Goal: Information Seeking & Learning: Learn about a topic

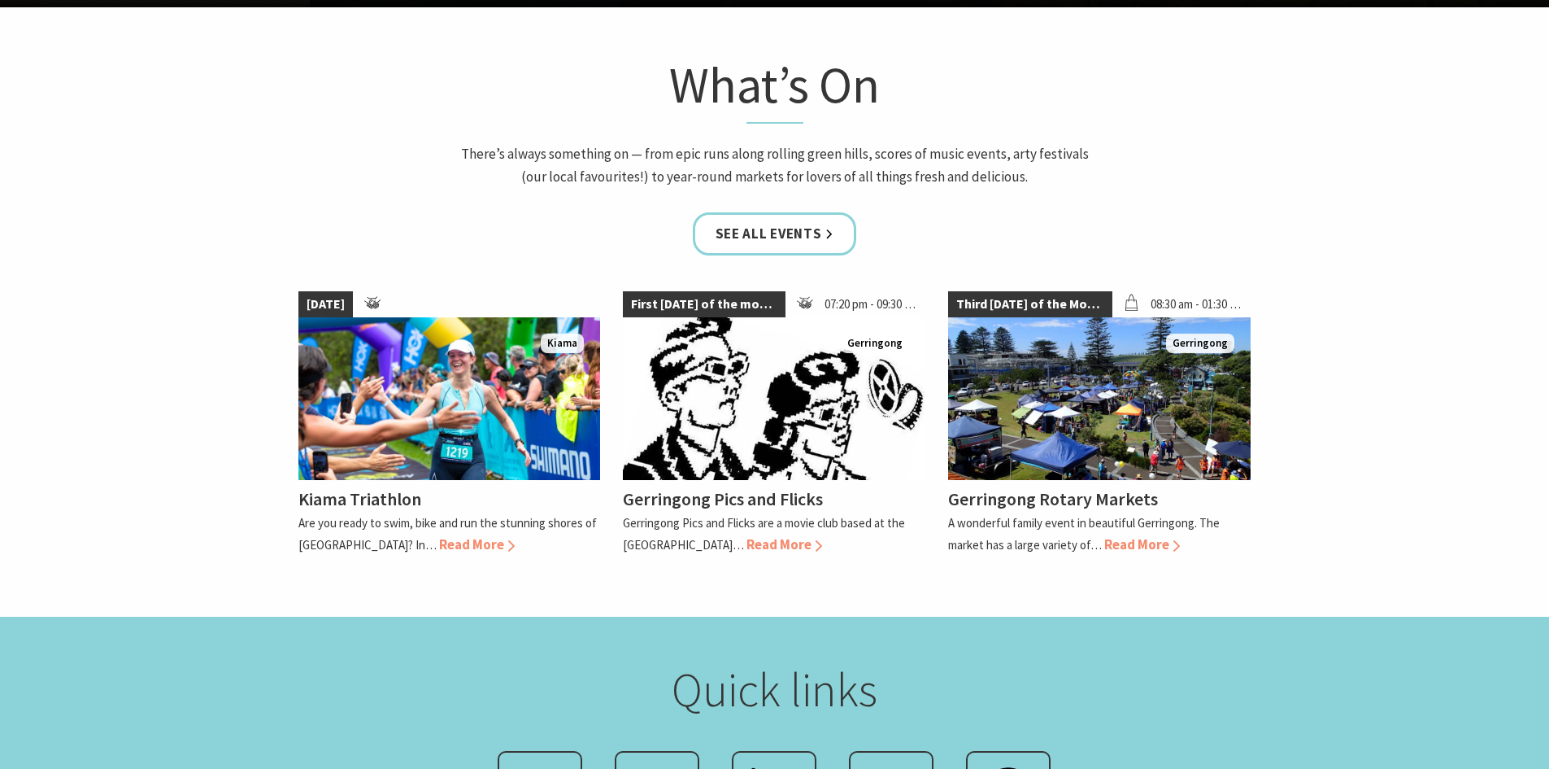
scroll to position [1383, 0]
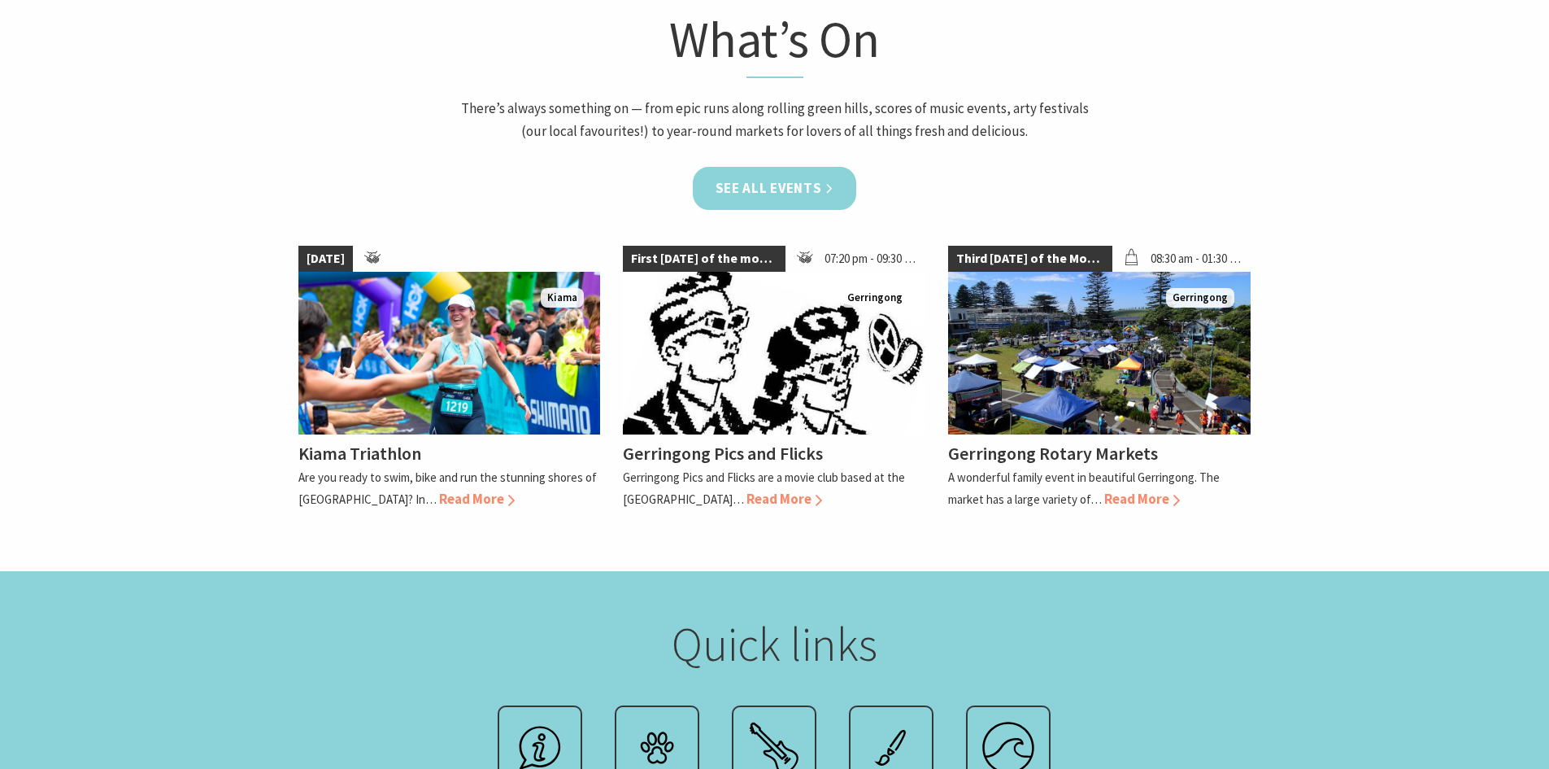
click at [825, 189] on link "See all Events" at bounding box center [775, 188] width 164 height 43
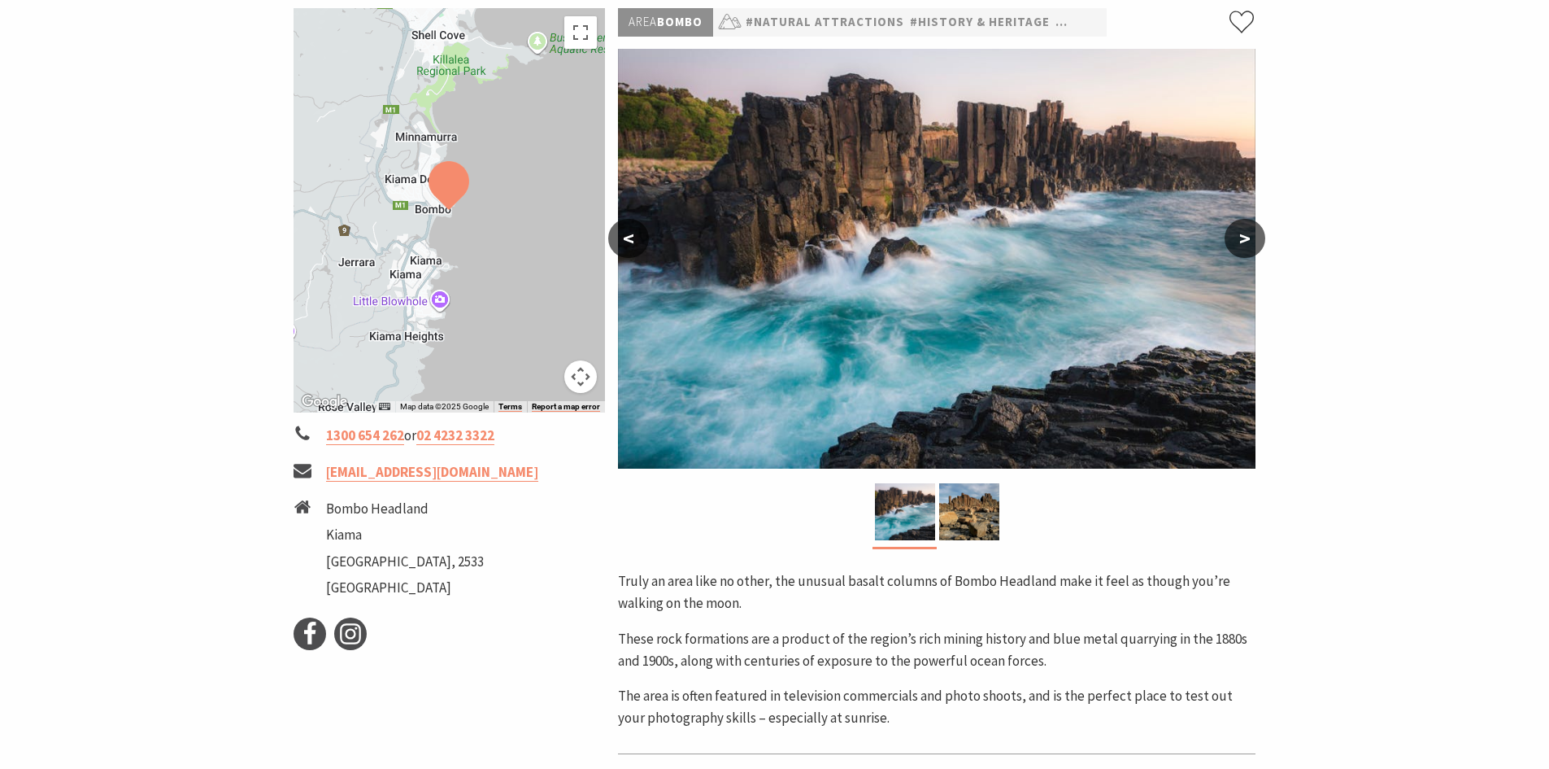
scroll to position [163, 0]
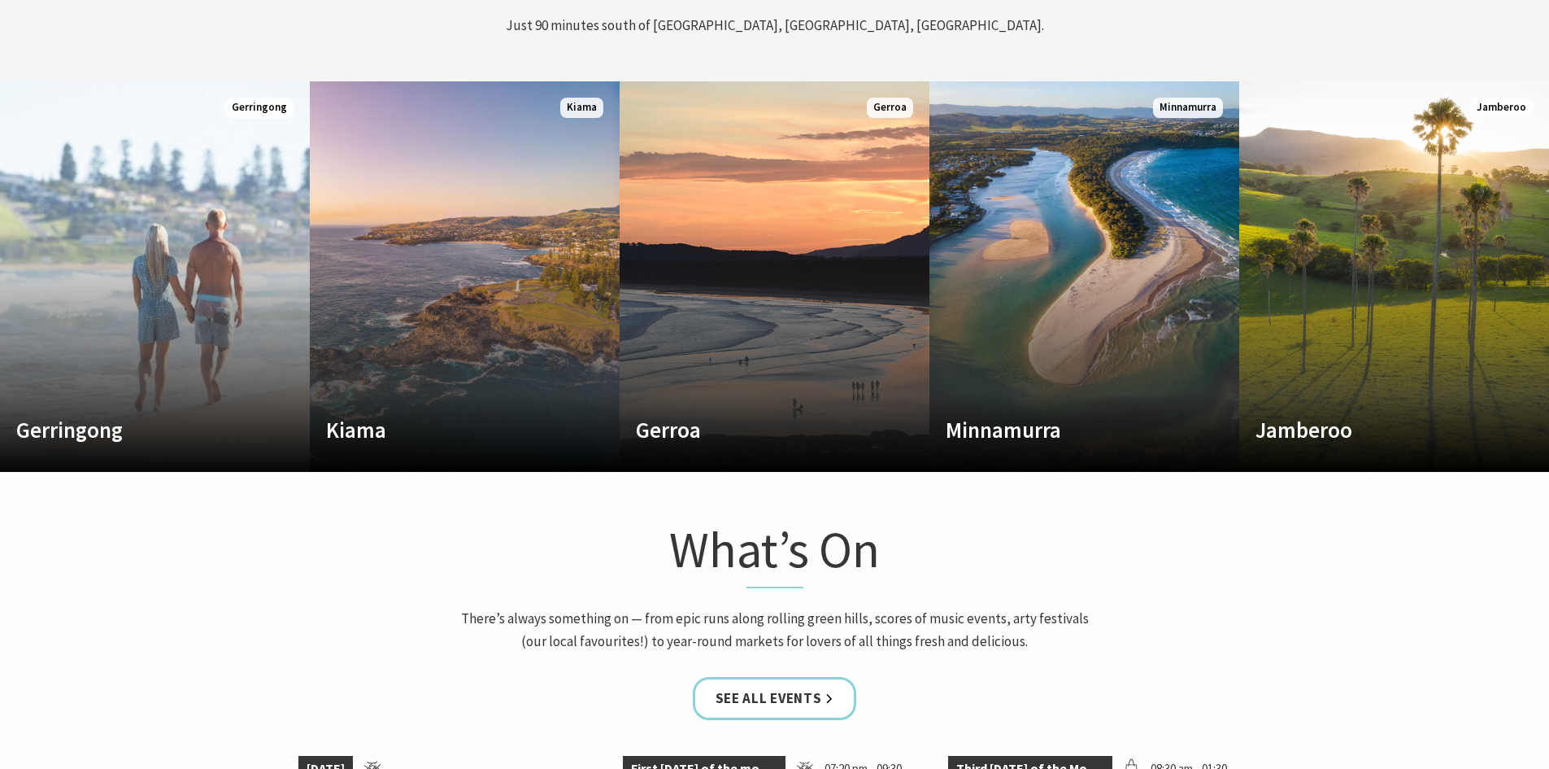
scroll to position [813, 0]
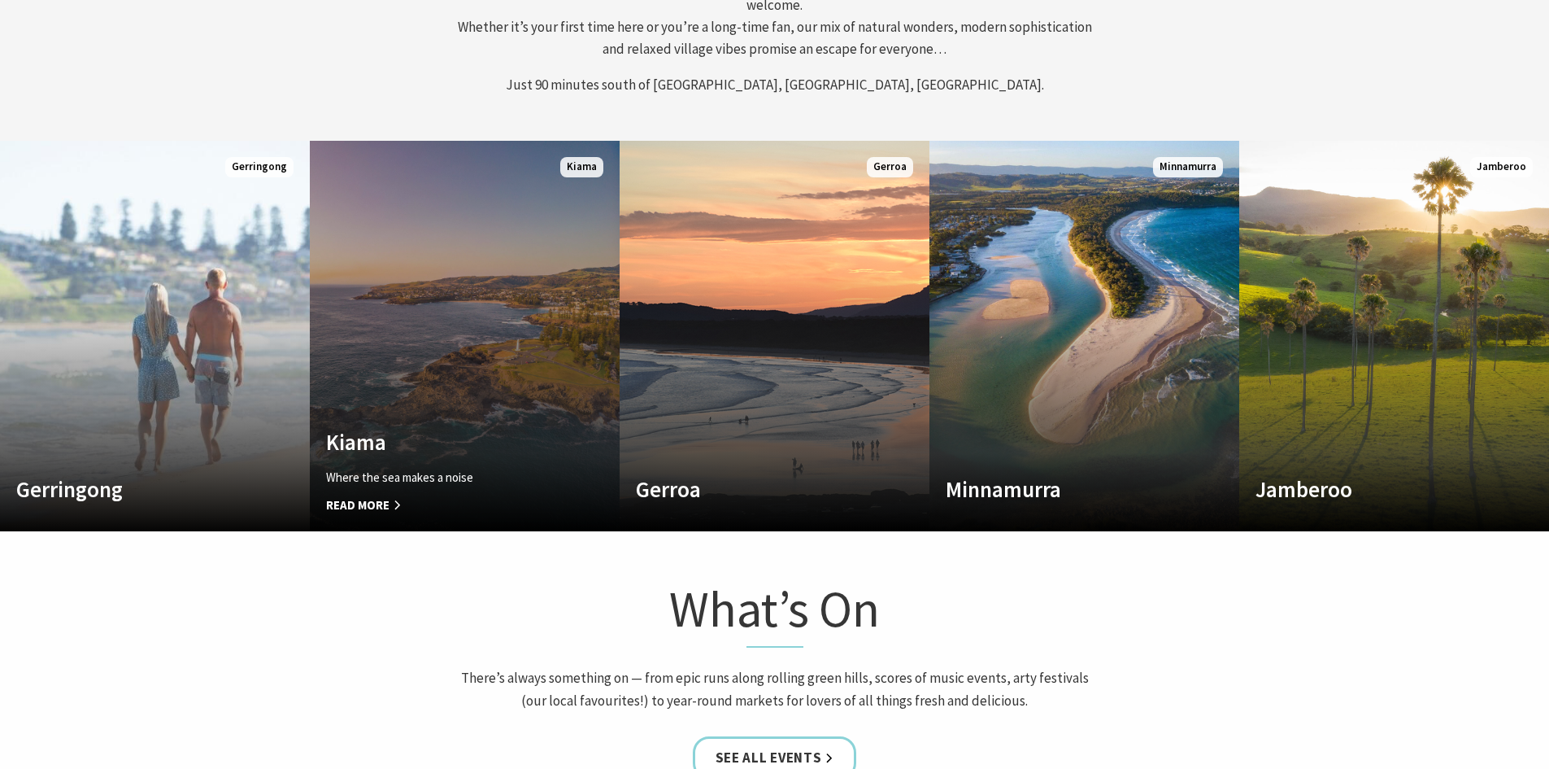
click at [441, 403] on link "Custom Image Used Kiama Where the sea makes a noise Read More Kiama" at bounding box center [465, 336] width 310 height 390
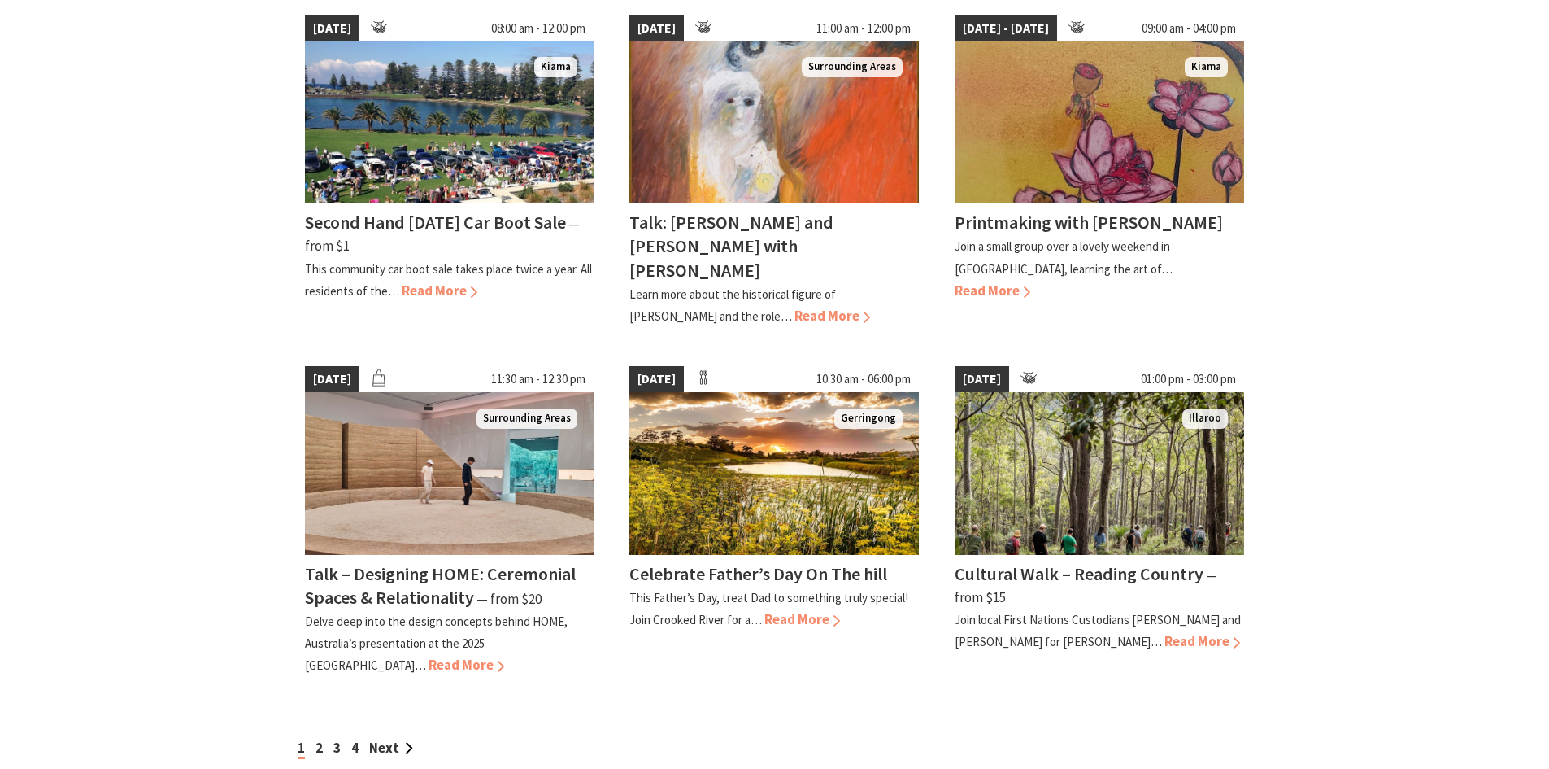
scroll to position [1301, 0]
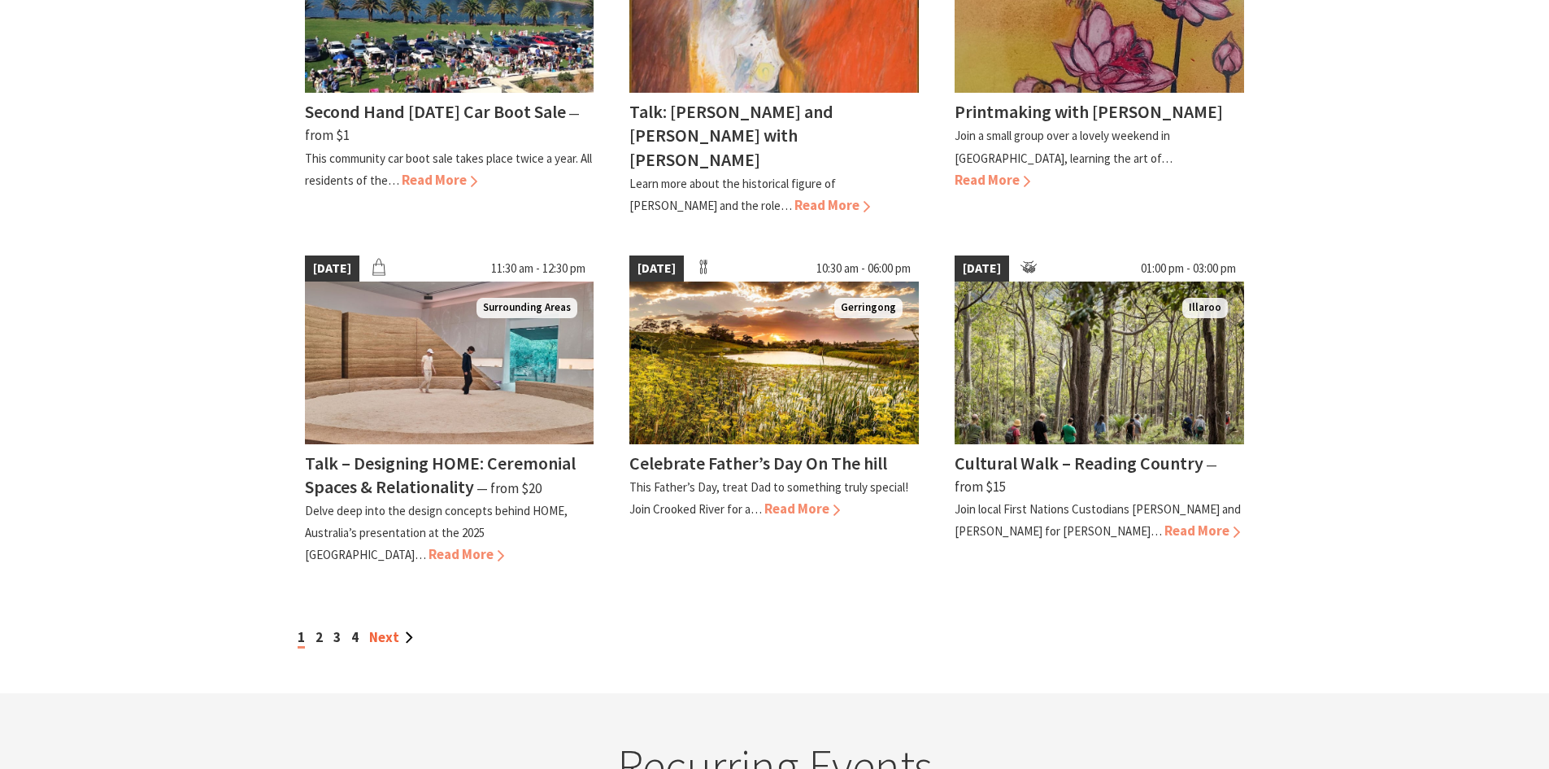
click at [382, 628] on link "Next" at bounding box center [391, 637] width 44 height 18
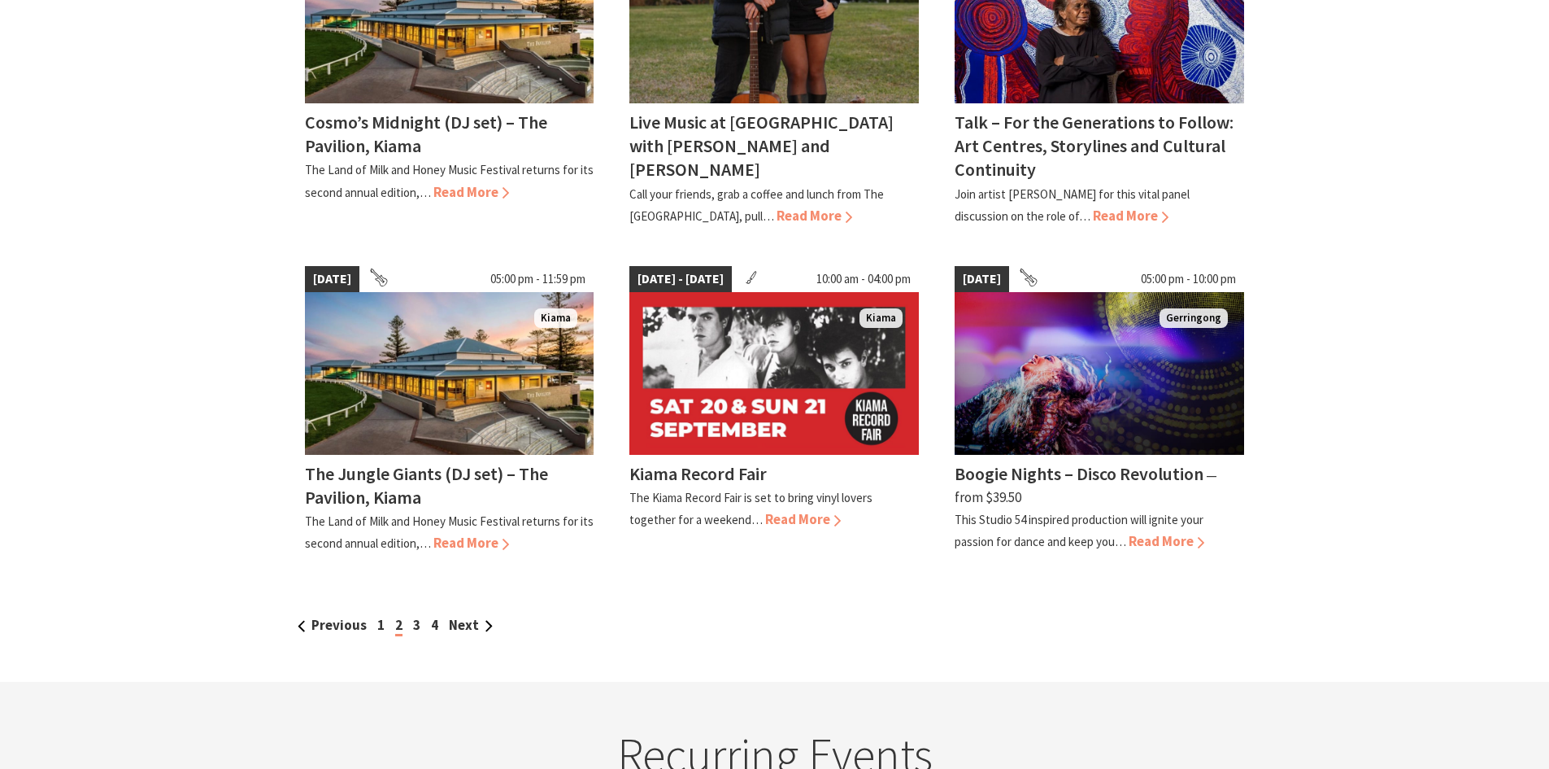
scroll to position [1383, 0]
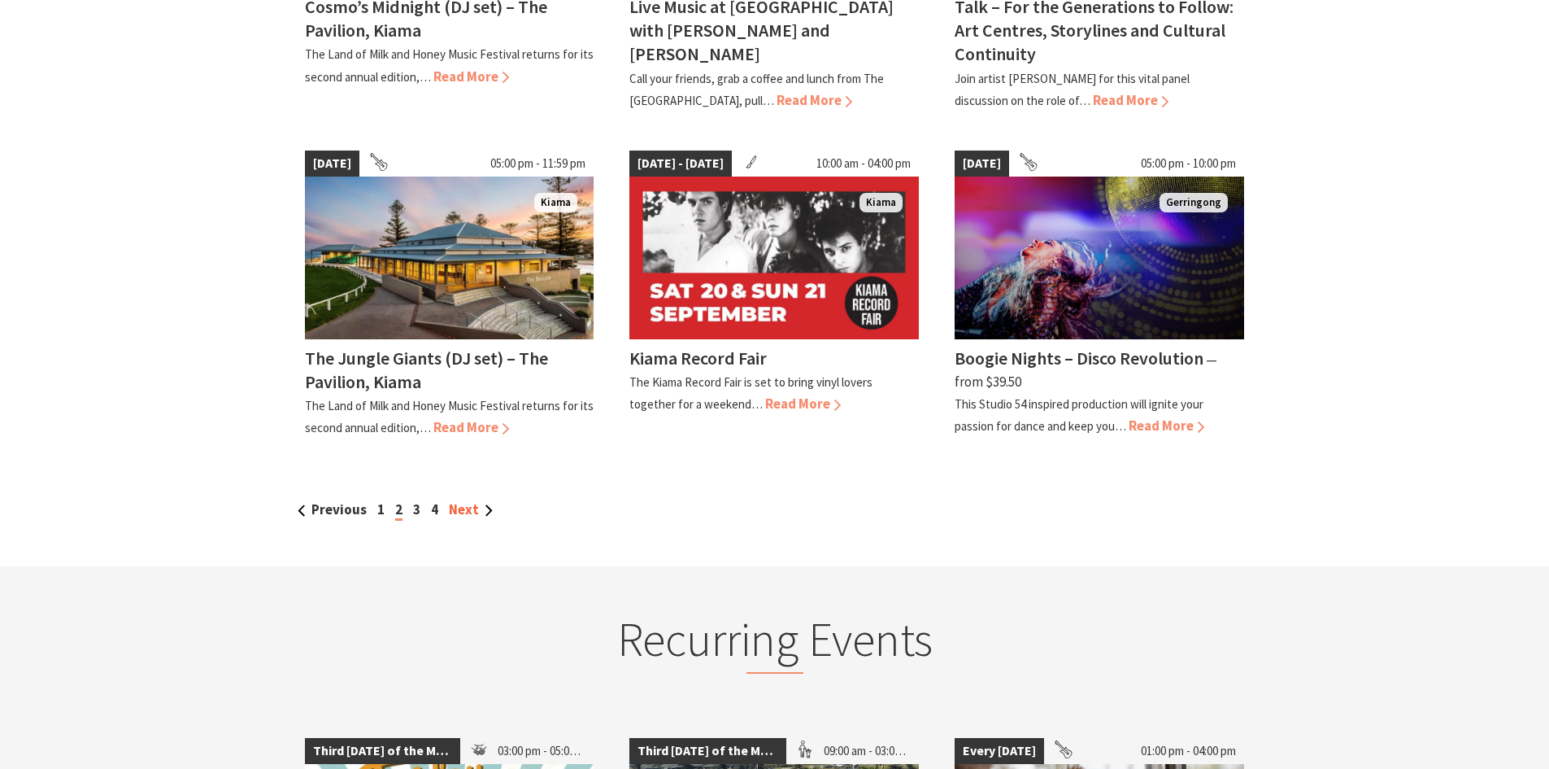
click at [477, 500] on link "Next" at bounding box center [471, 509] width 44 height 18
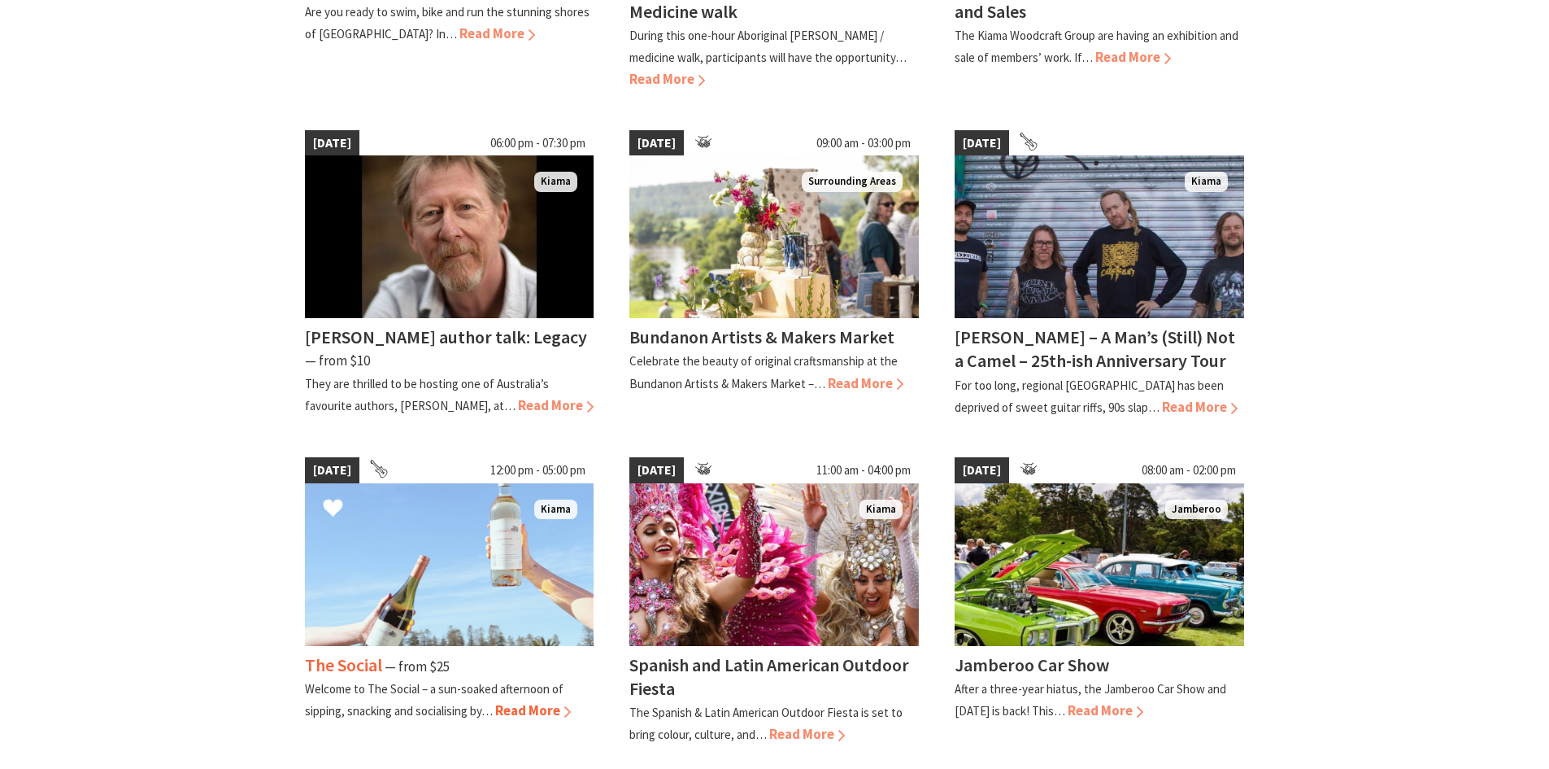
scroll to position [1057, 0]
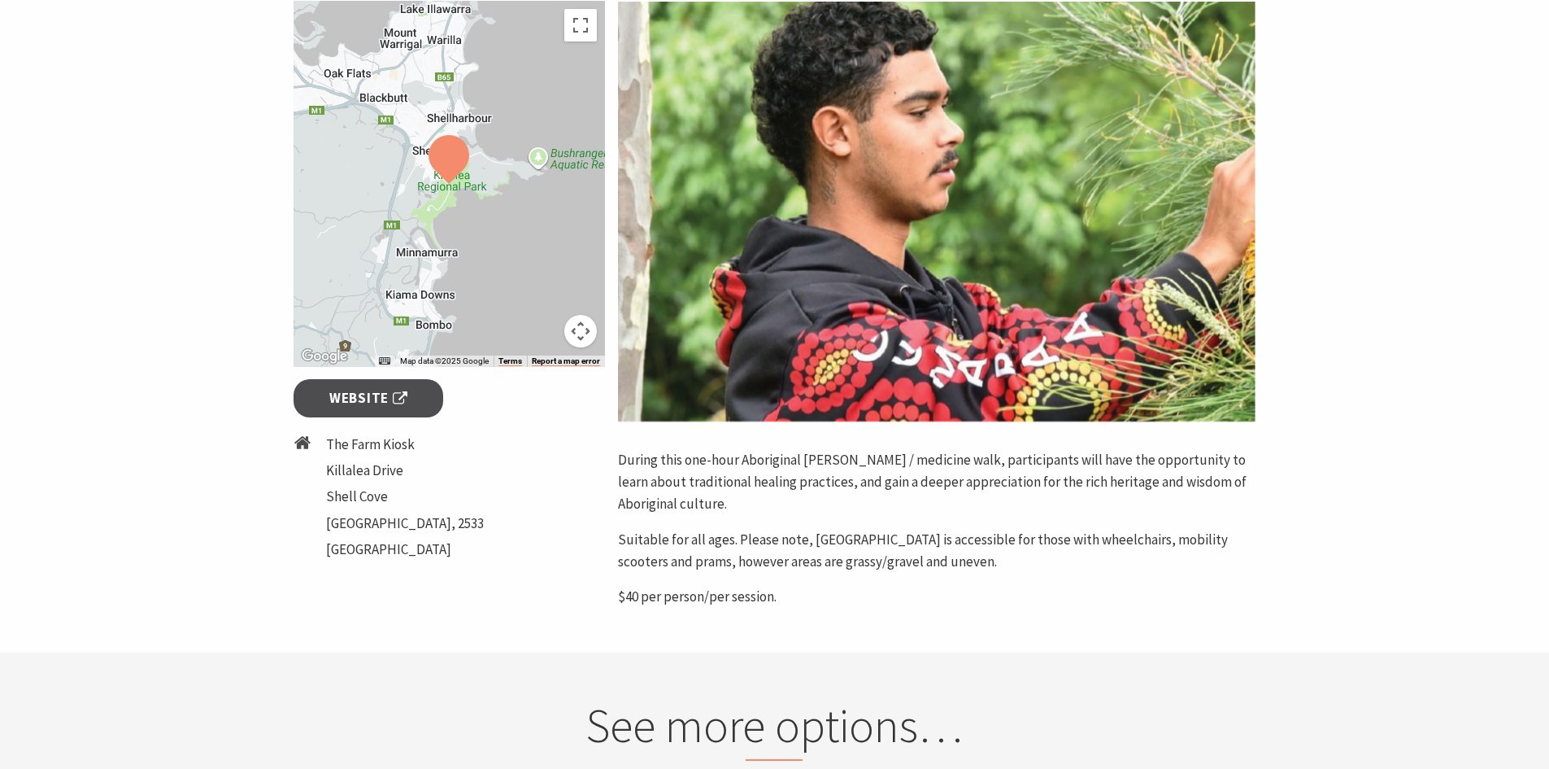
scroll to position [325, 0]
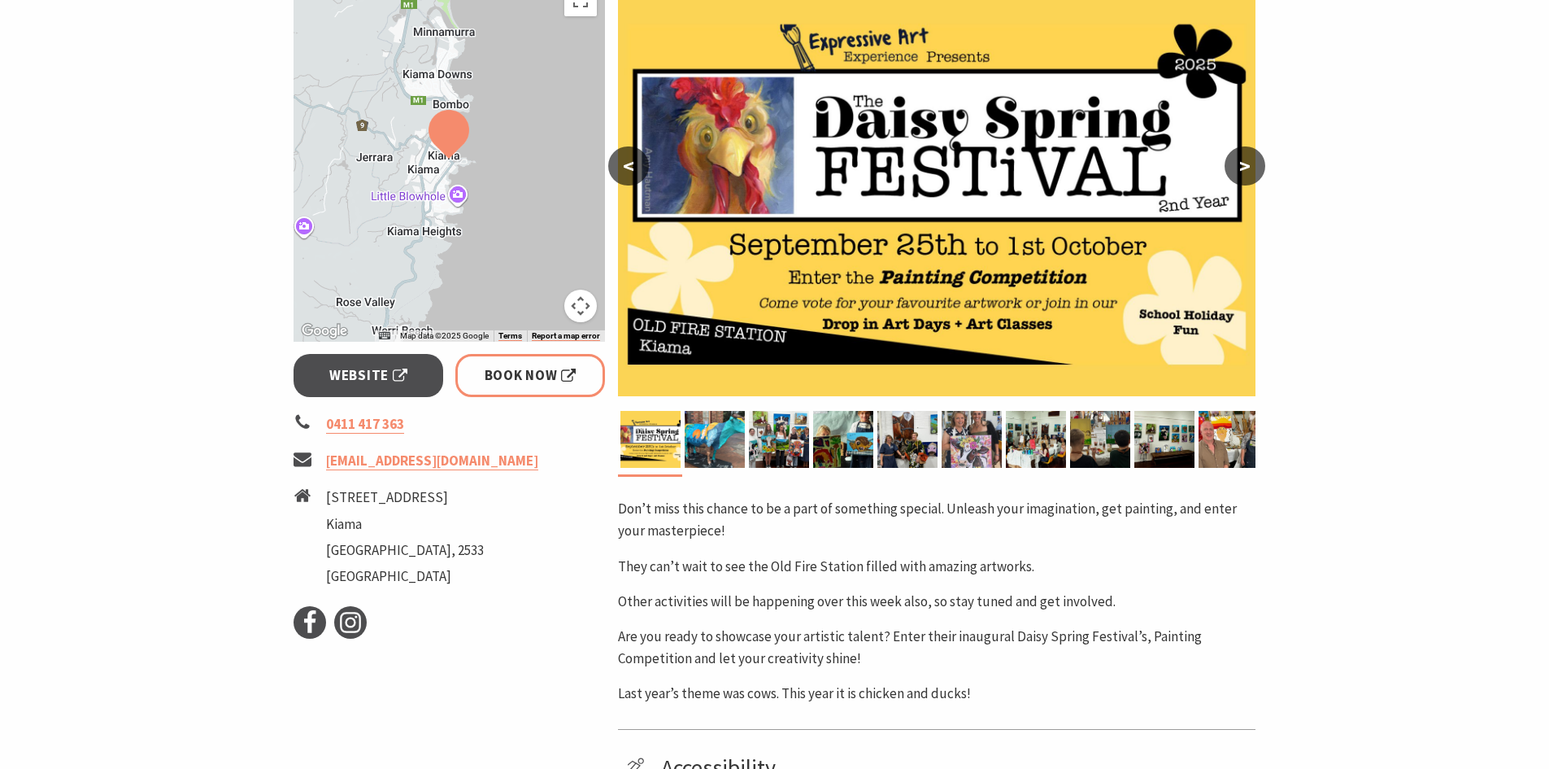
scroll to position [244, 0]
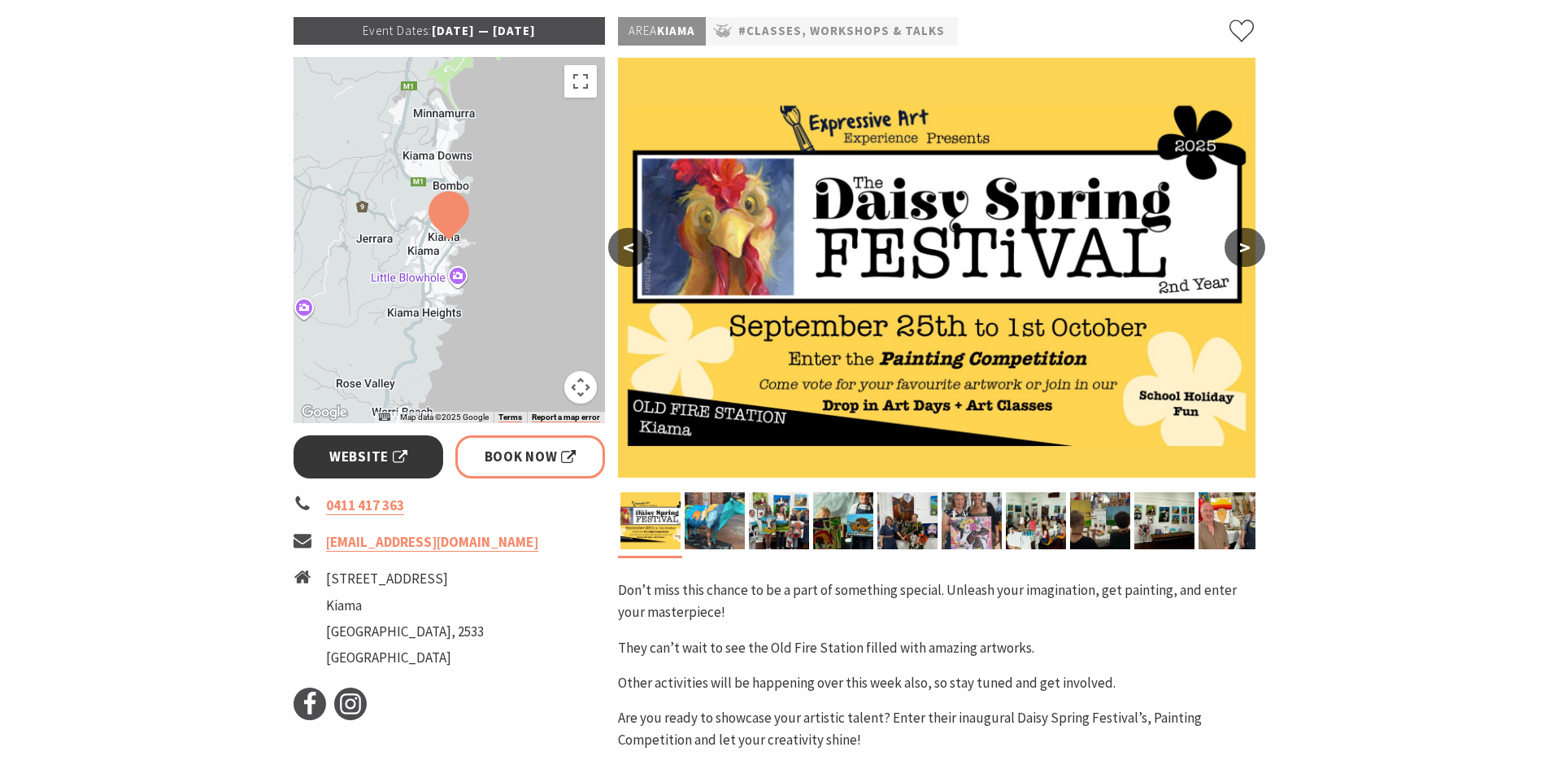
click at [396, 456] on span "Website" at bounding box center [368, 457] width 78 height 22
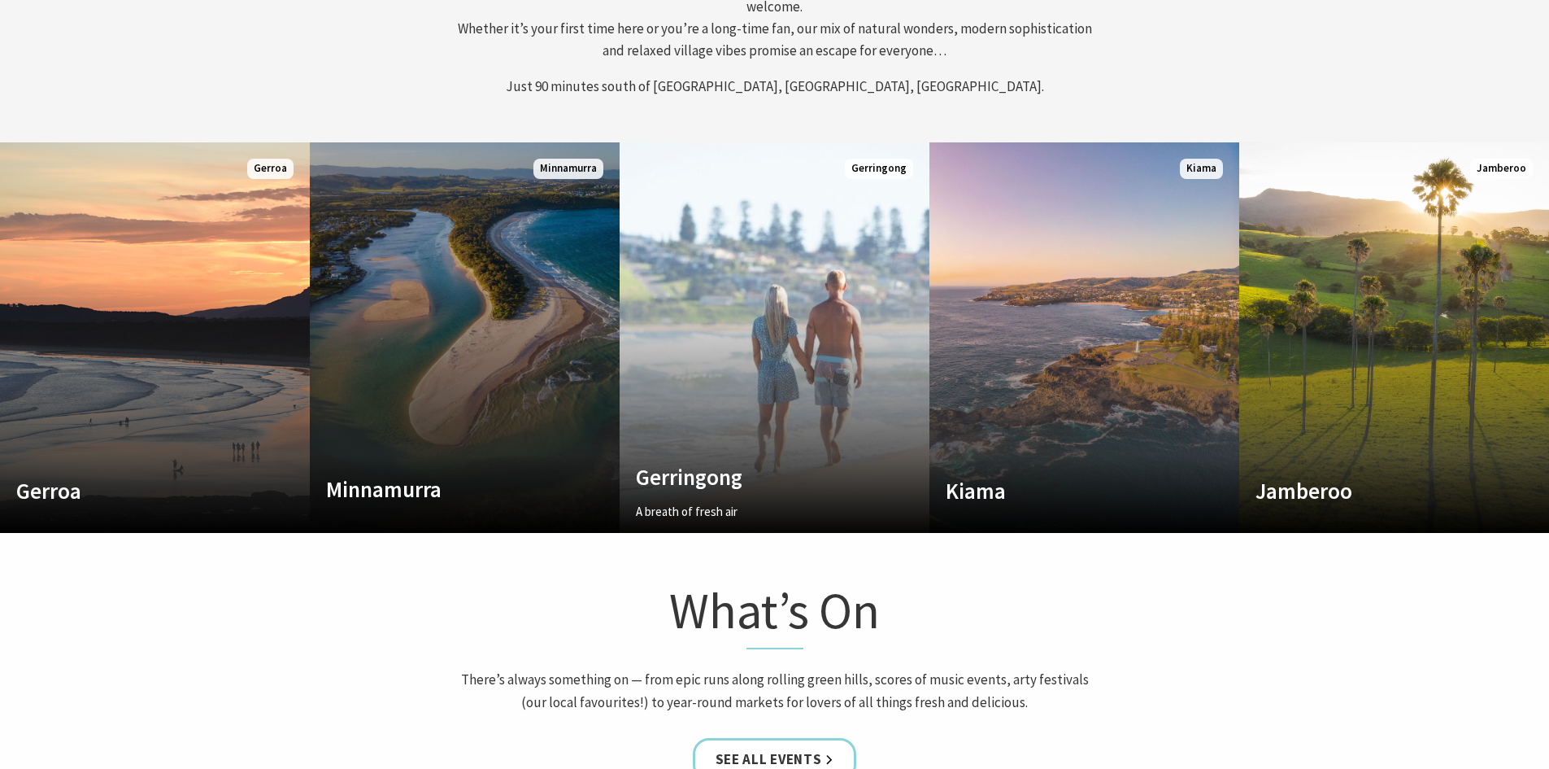
scroll to position [25, 1562]
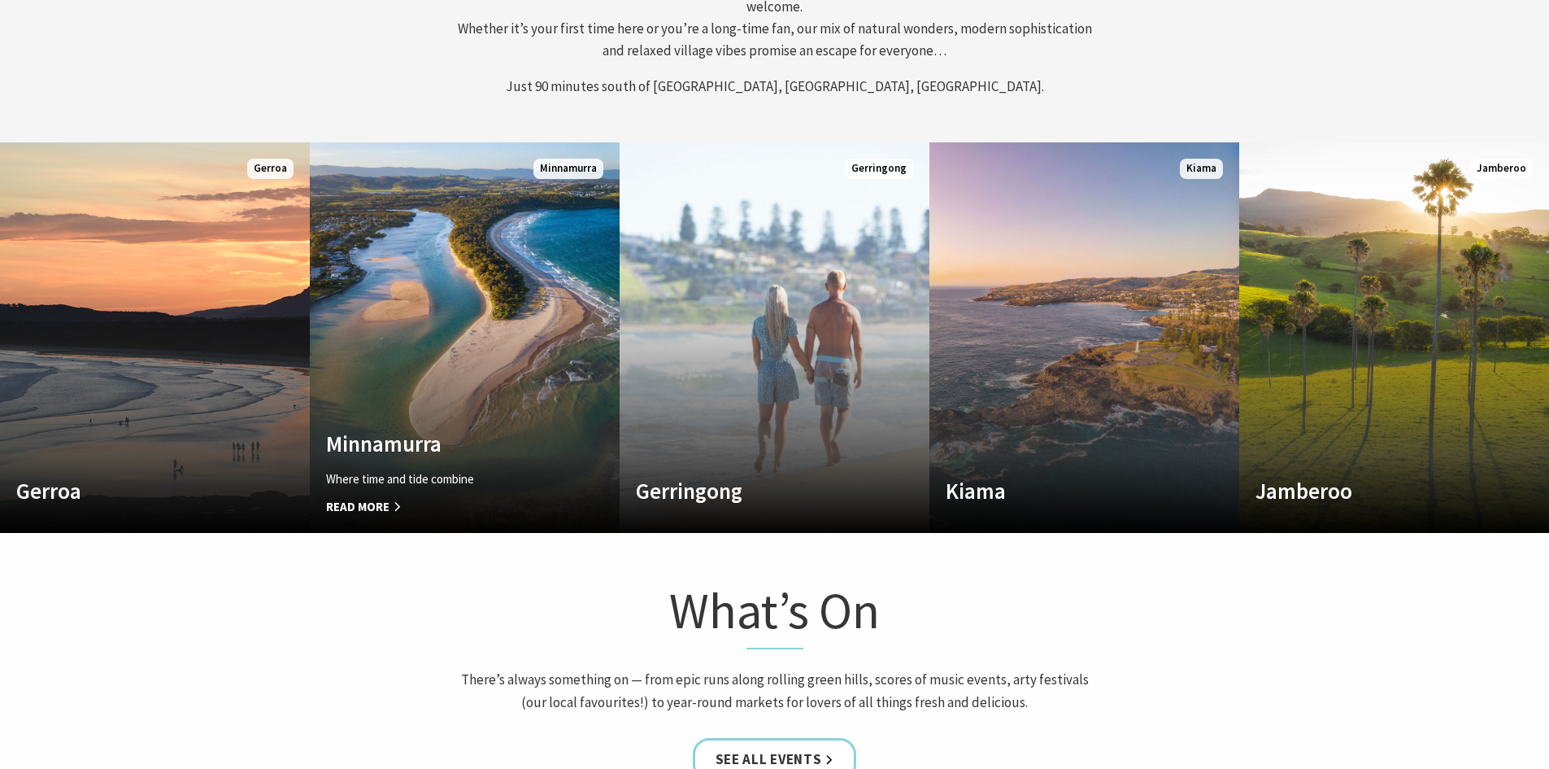
drag, startPoint x: 458, startPoint y: 455, endPoint x: 421, endPoint y: 602, distance: 151.9
click at [421, 602] on div "What’s On There’s always something on — from epic runs along rolling green hill…" at bounding box center [775, 657] width 976 height 160
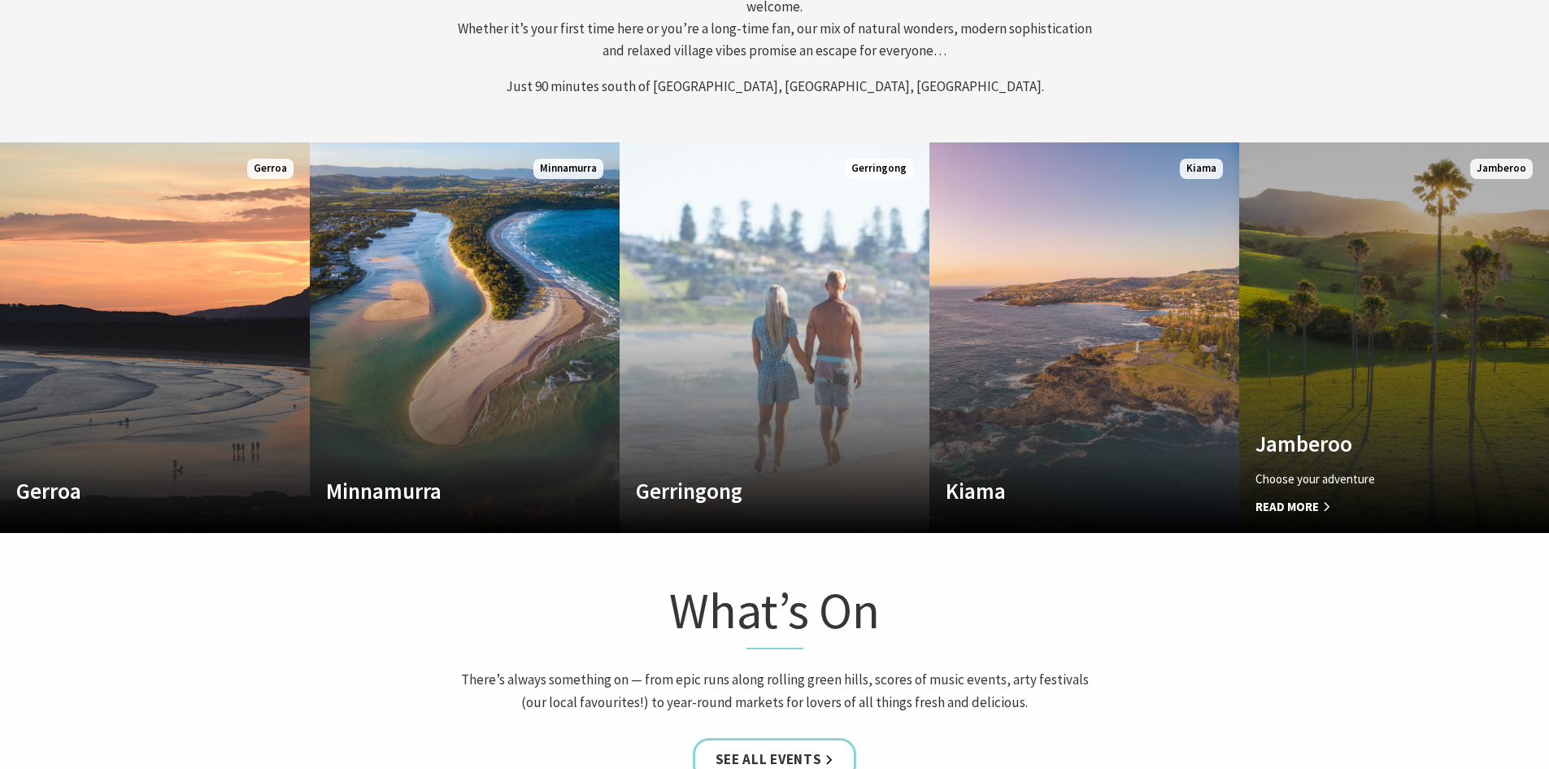
click at [1383, 371] on link "Custom Image Used Jamberoo Choose your adventure Read More Jamberoo" at bounding box center [1395, 337] width 310 height 390
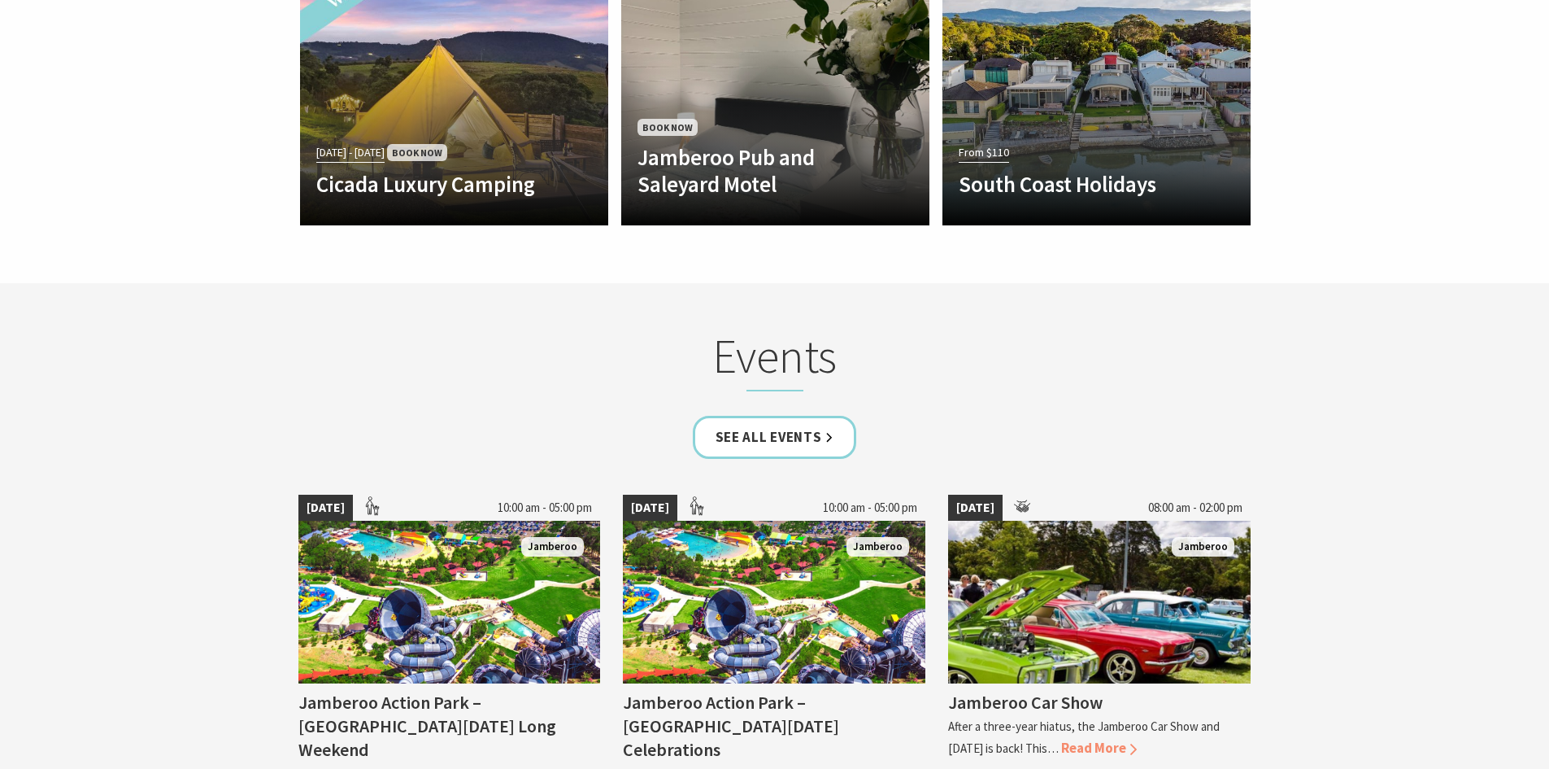
scroll to position [3741, 0]
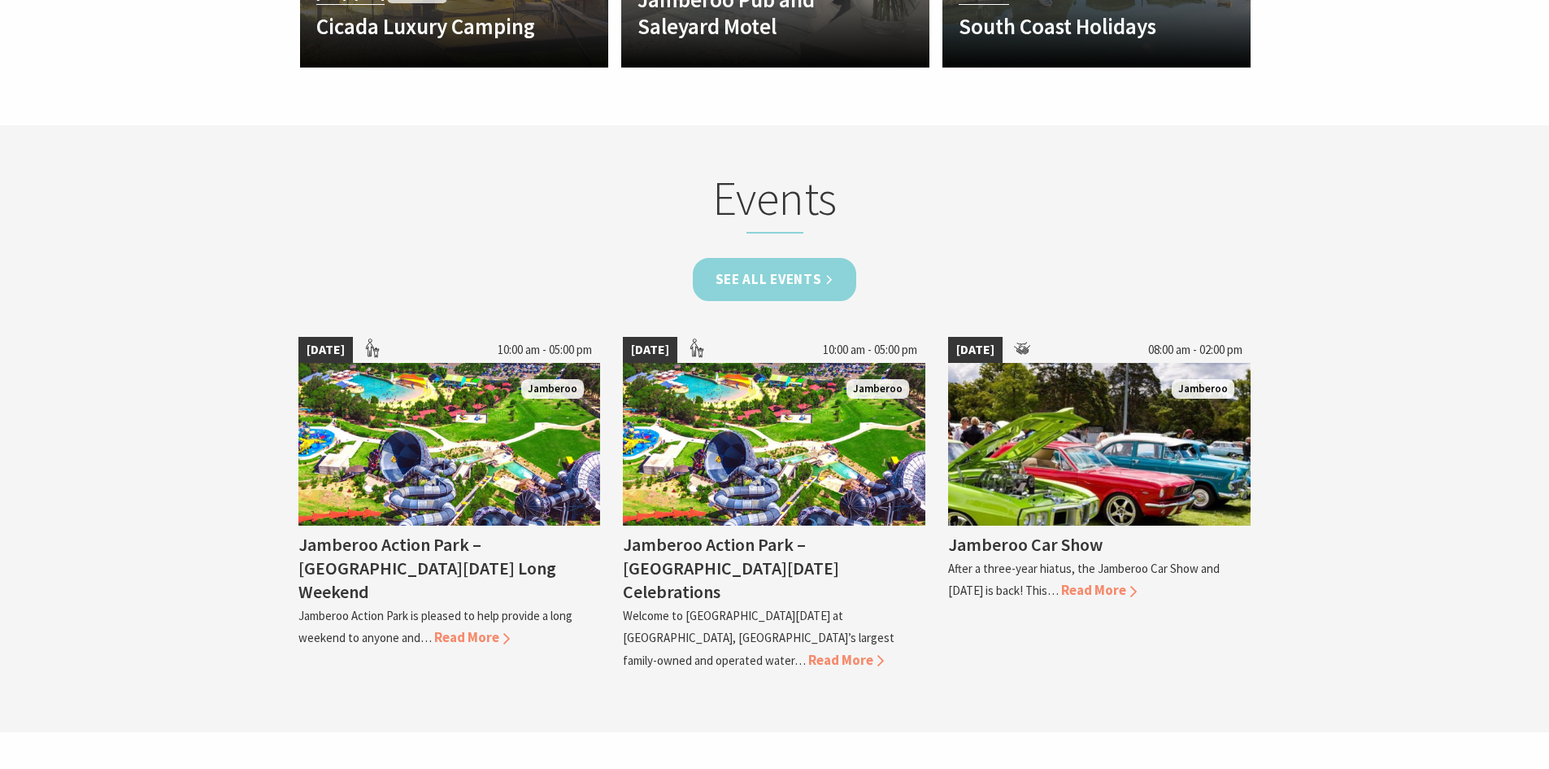
click at [830, 275] on link "See all Events" at bounding box center [775, 279] width 164 height 43
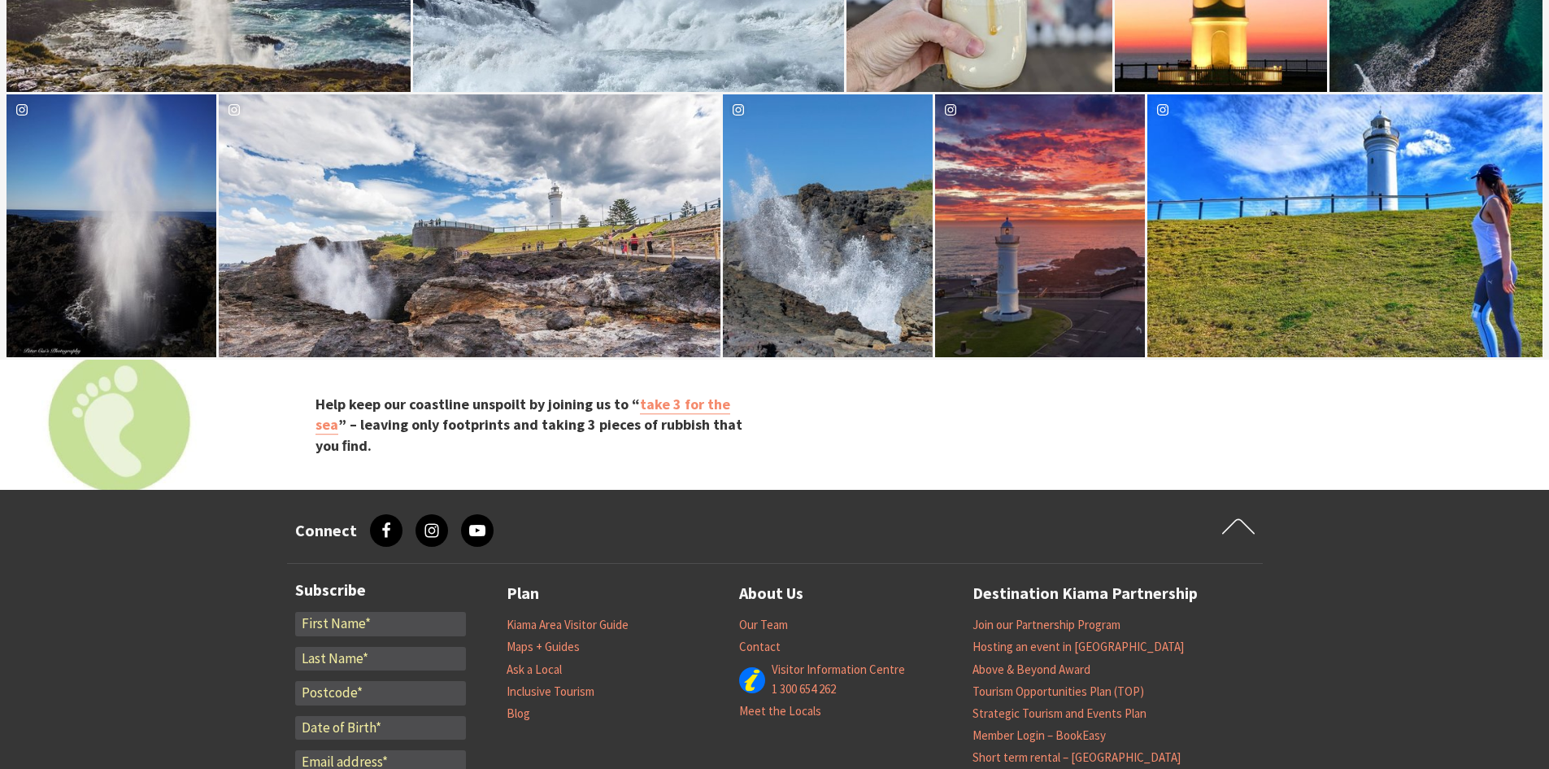
scroll to position [4961, 0]
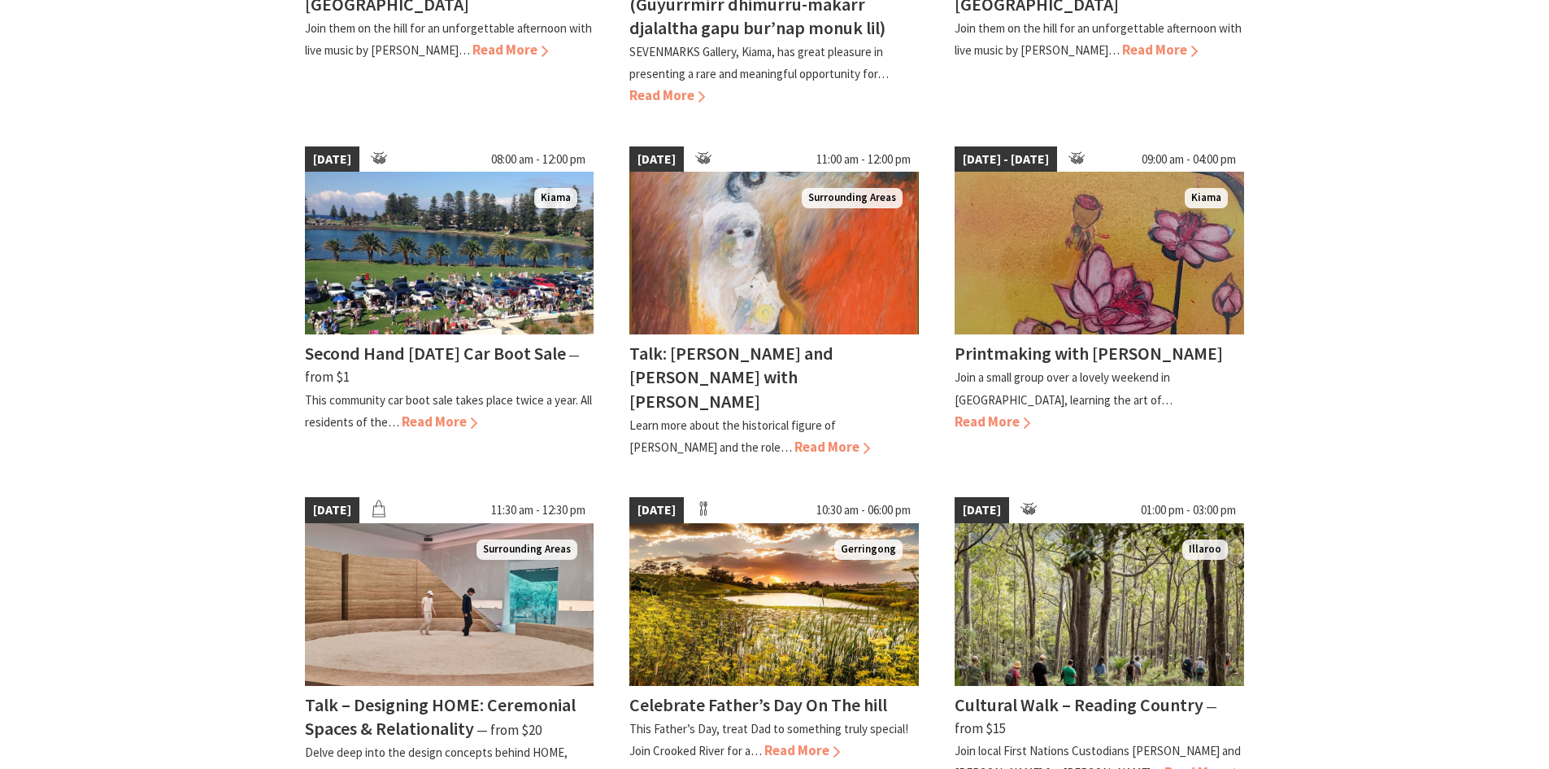
scroll to position [1383, 0]
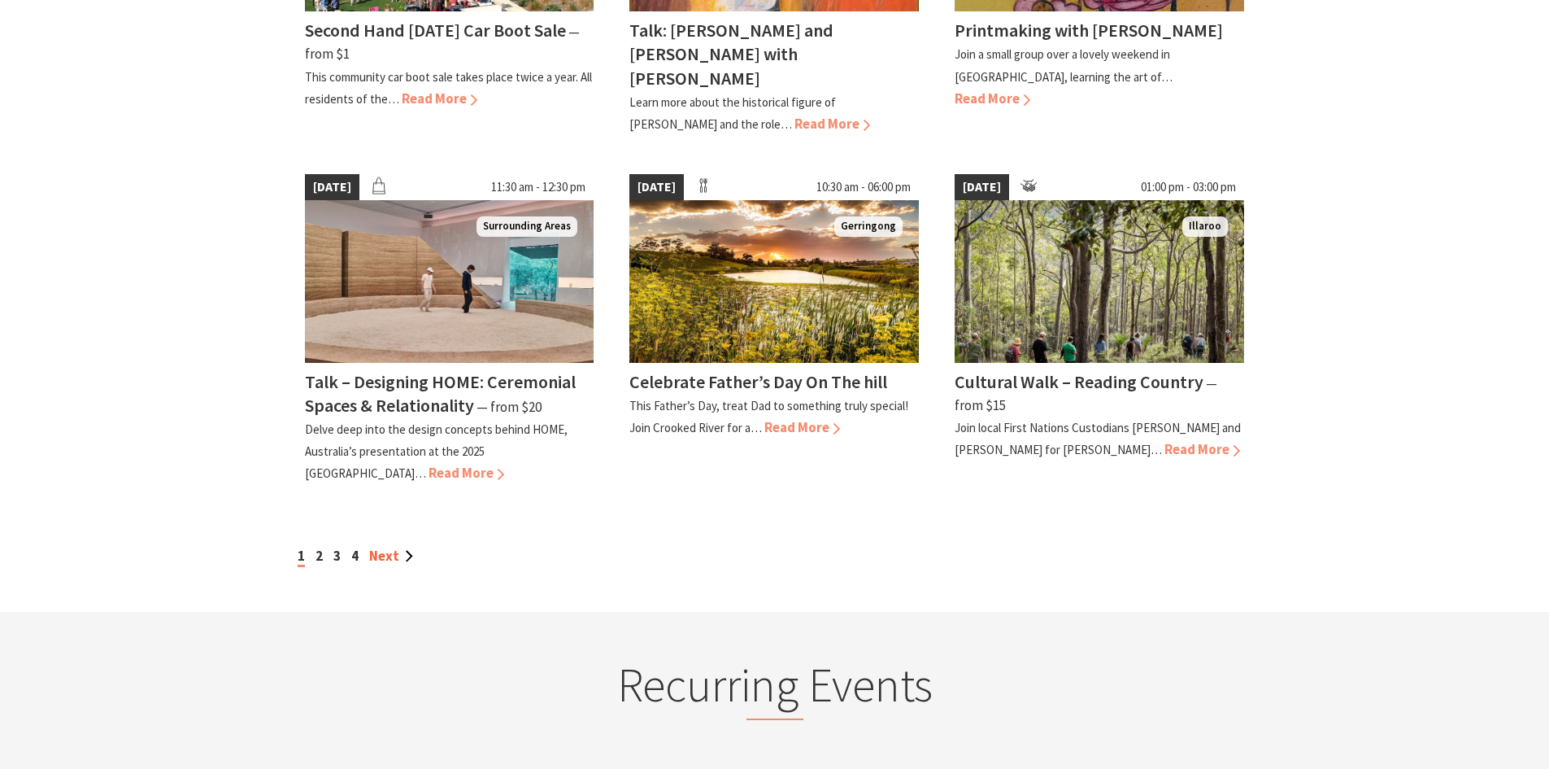
click at [404, 547] on link "Next" at bounding box center [391, 556] width 44 height 18
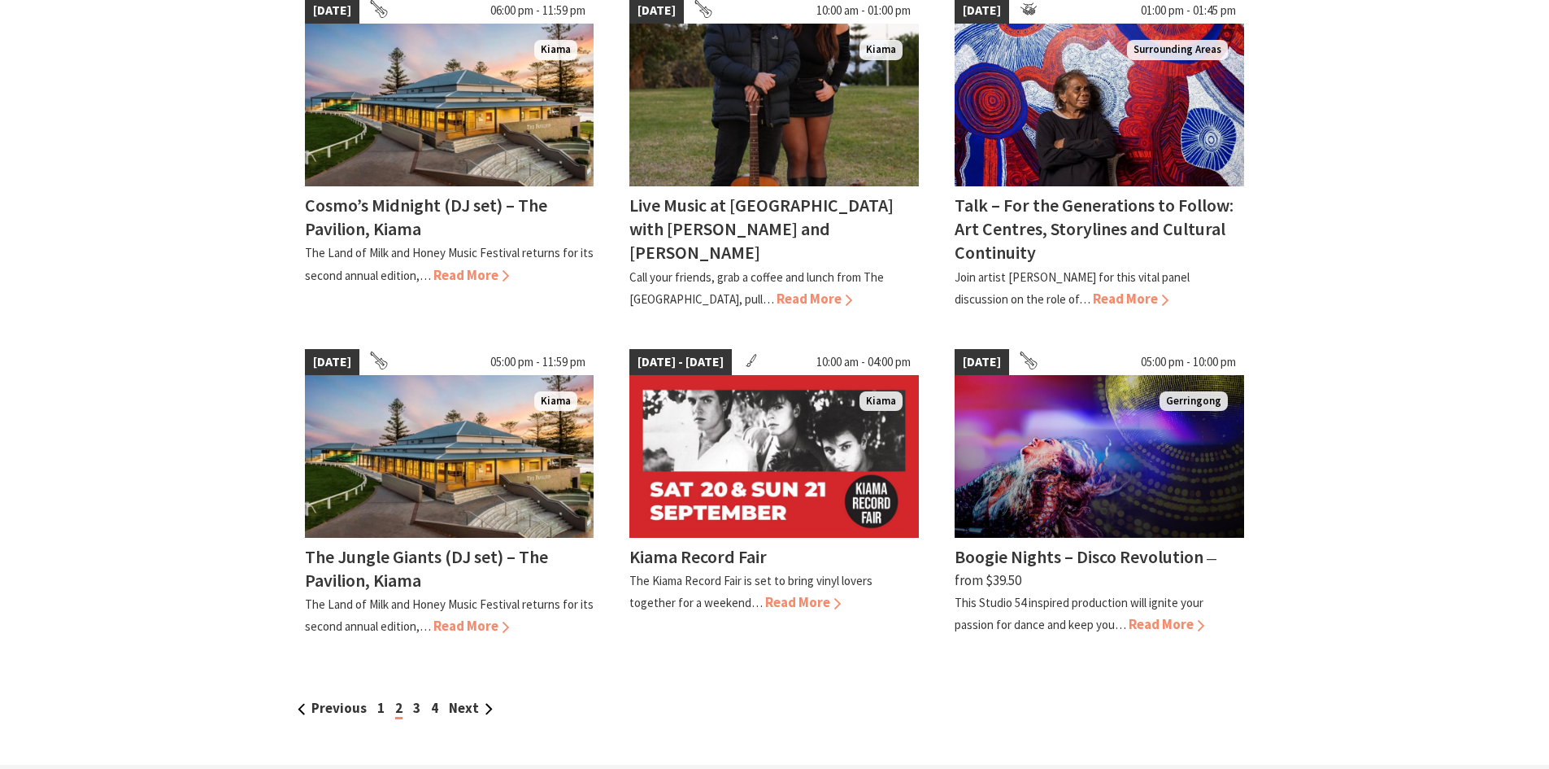
scroll to position [1220, 0]
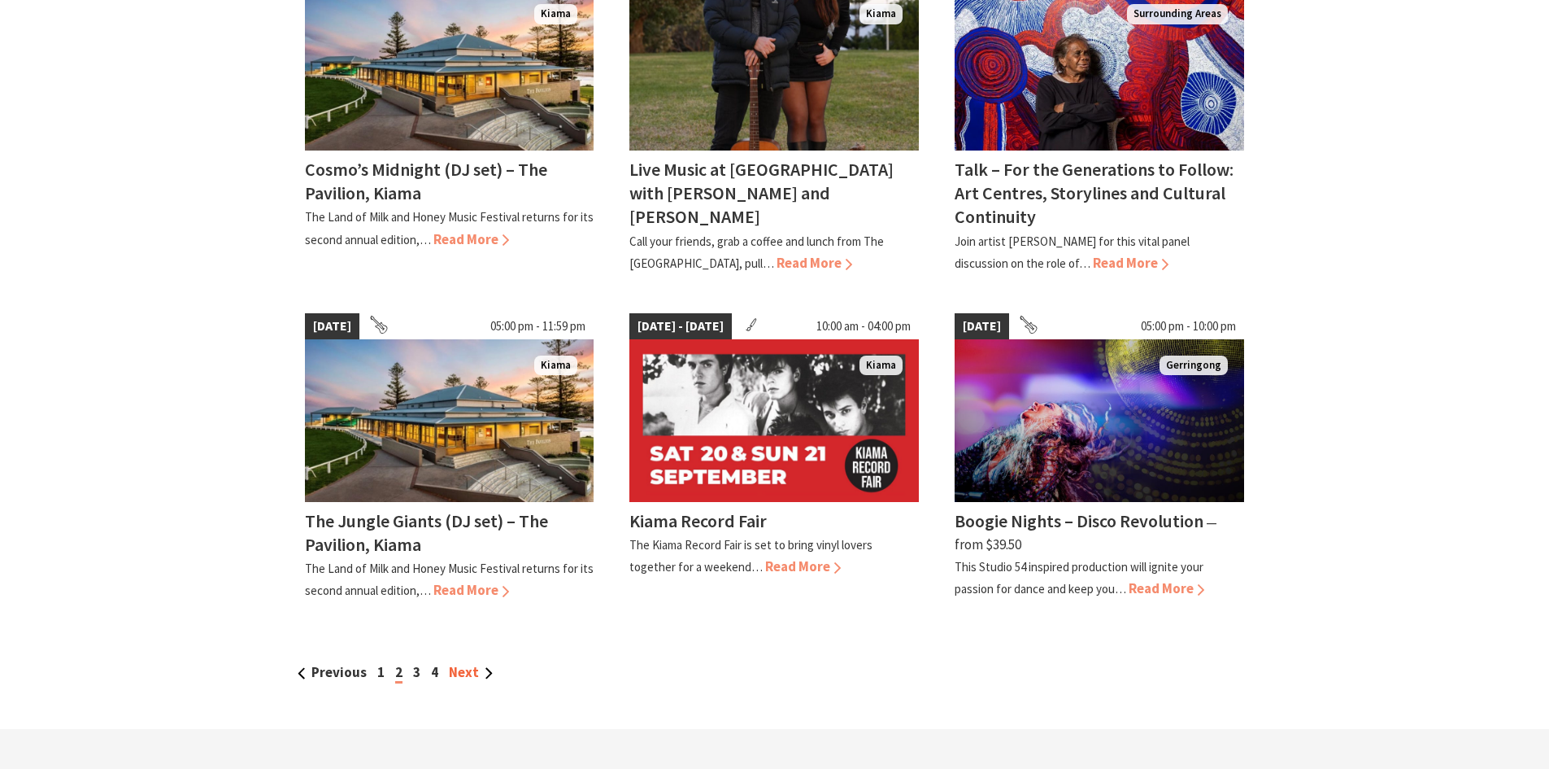
click at [487, 663] on link "Next" at bounding box center [471, 672] width 44 height 18
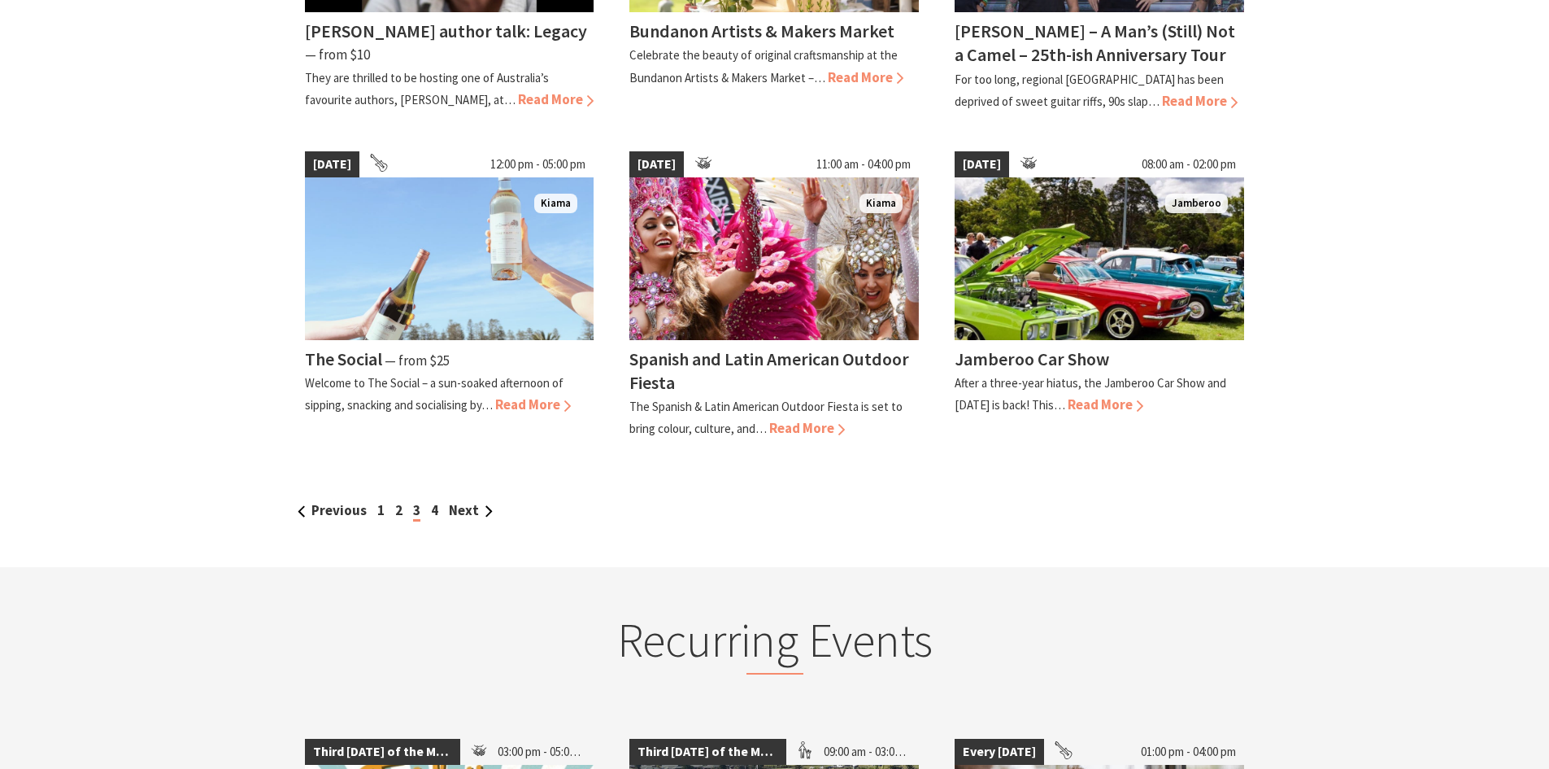
scroll to position [1383, 0]
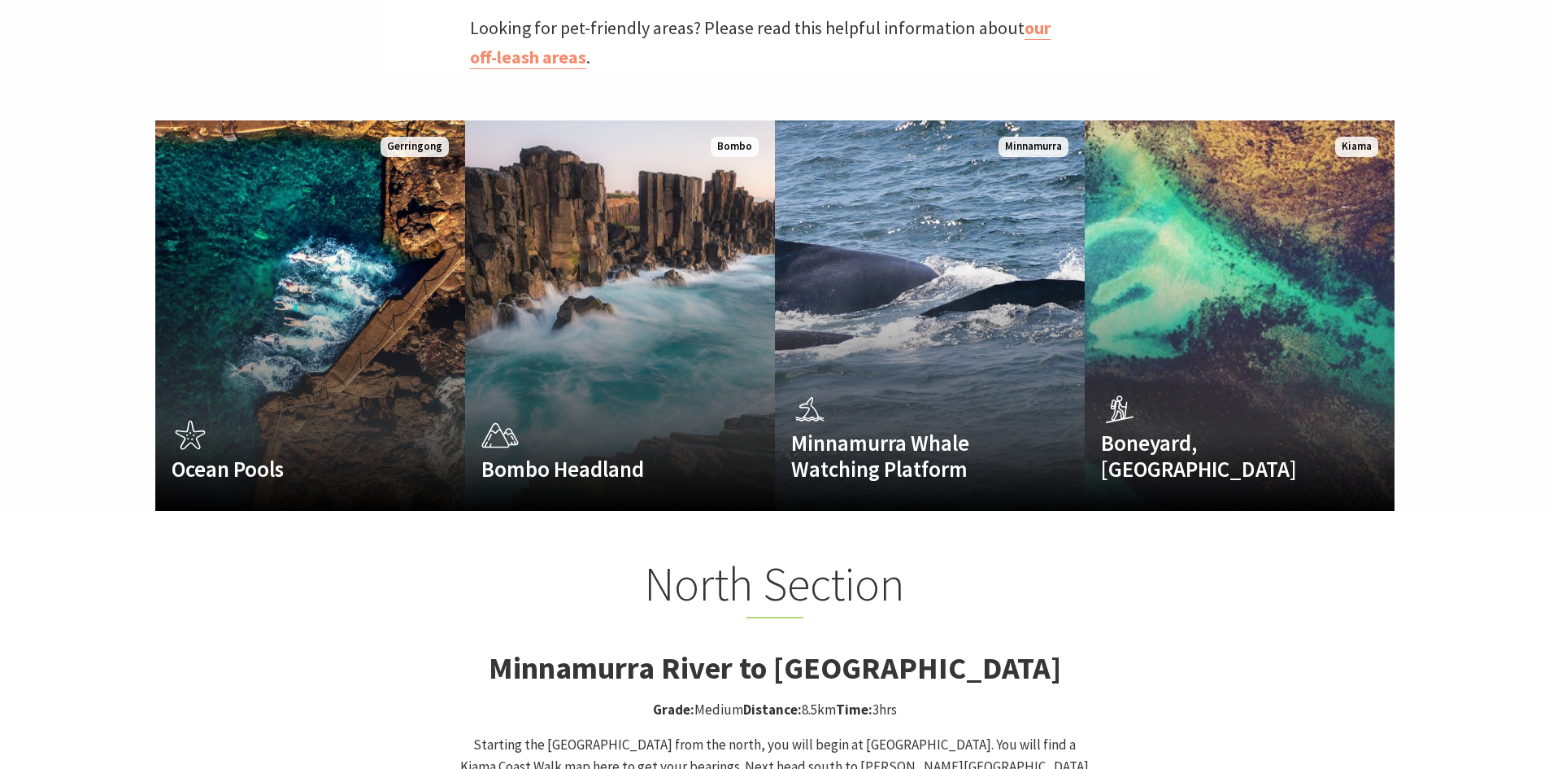
scroll to position [1057, 0]
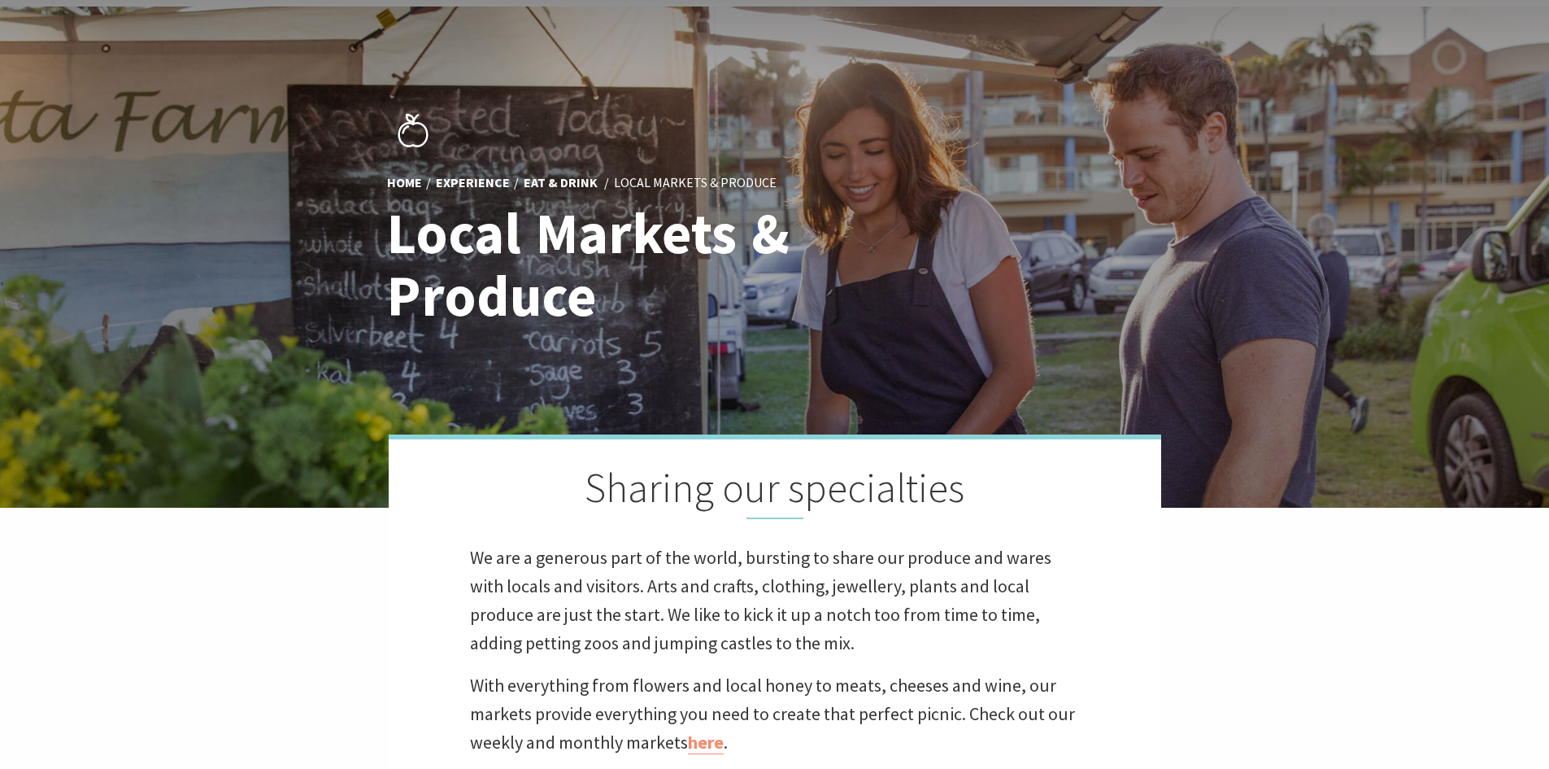
scroll to position [325, 0]
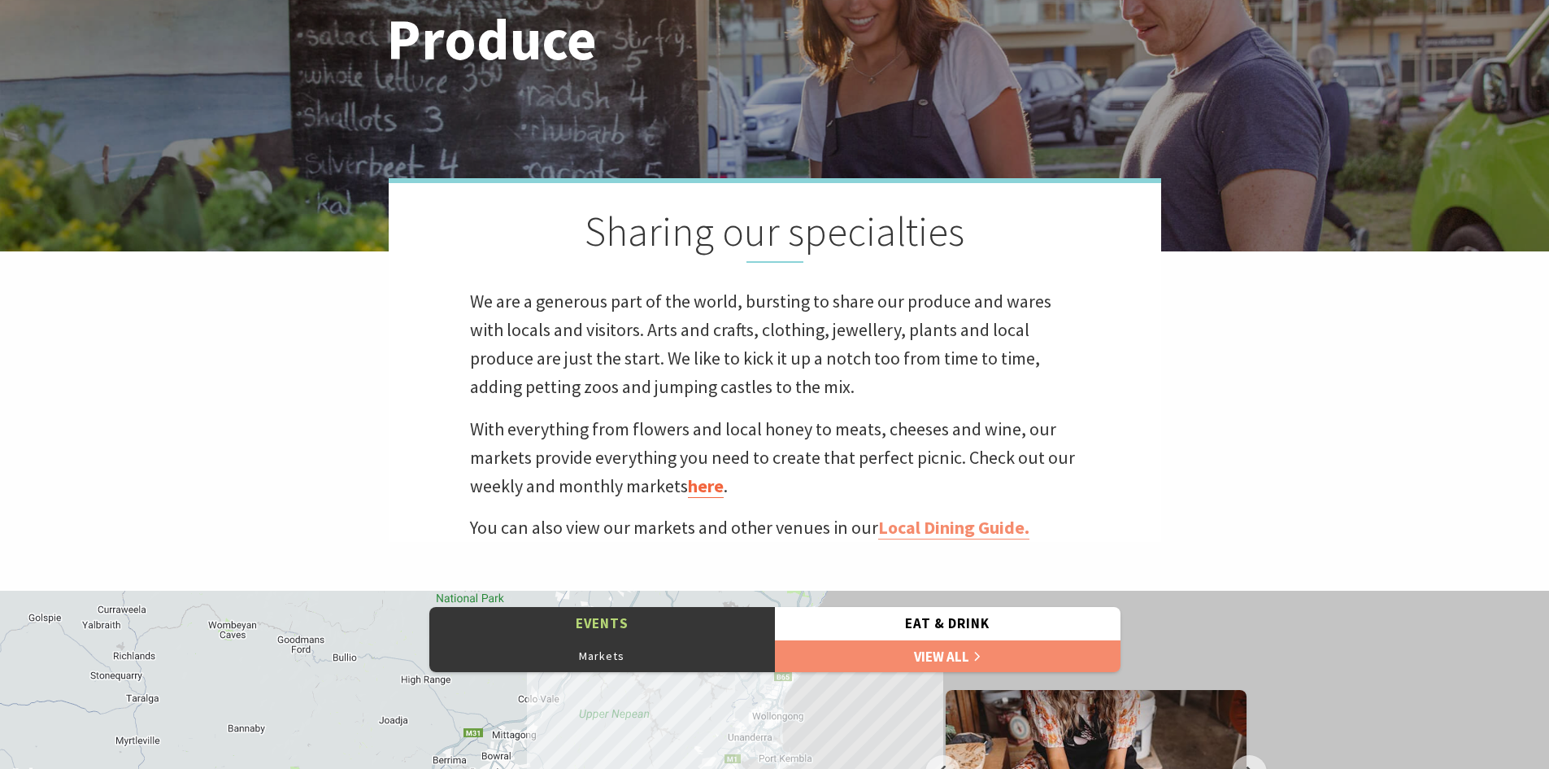
click at [691, 487] on link "here" at bounding box center [706, 486] width 36 height 24
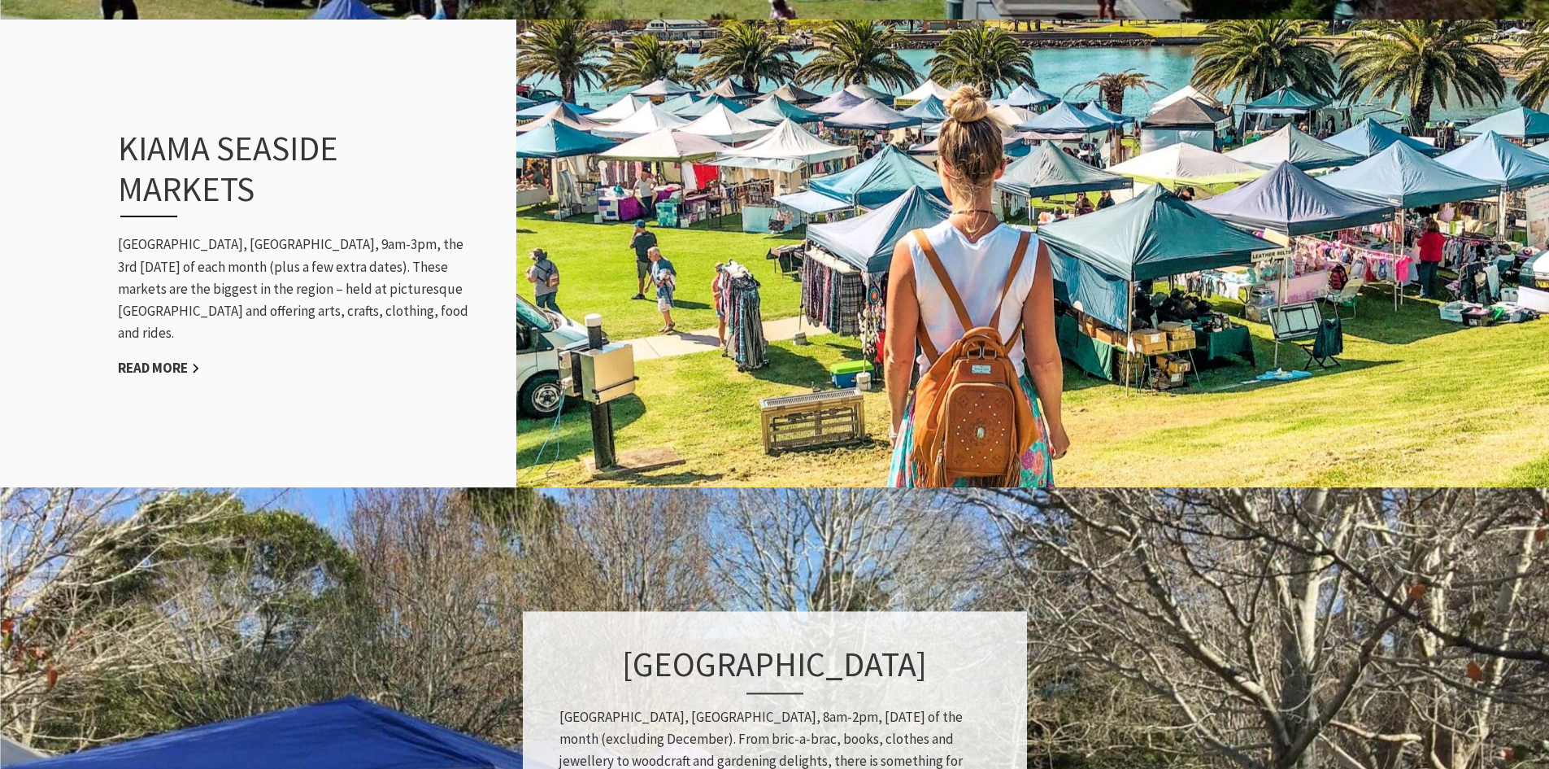
scroll to position [1627, 0]
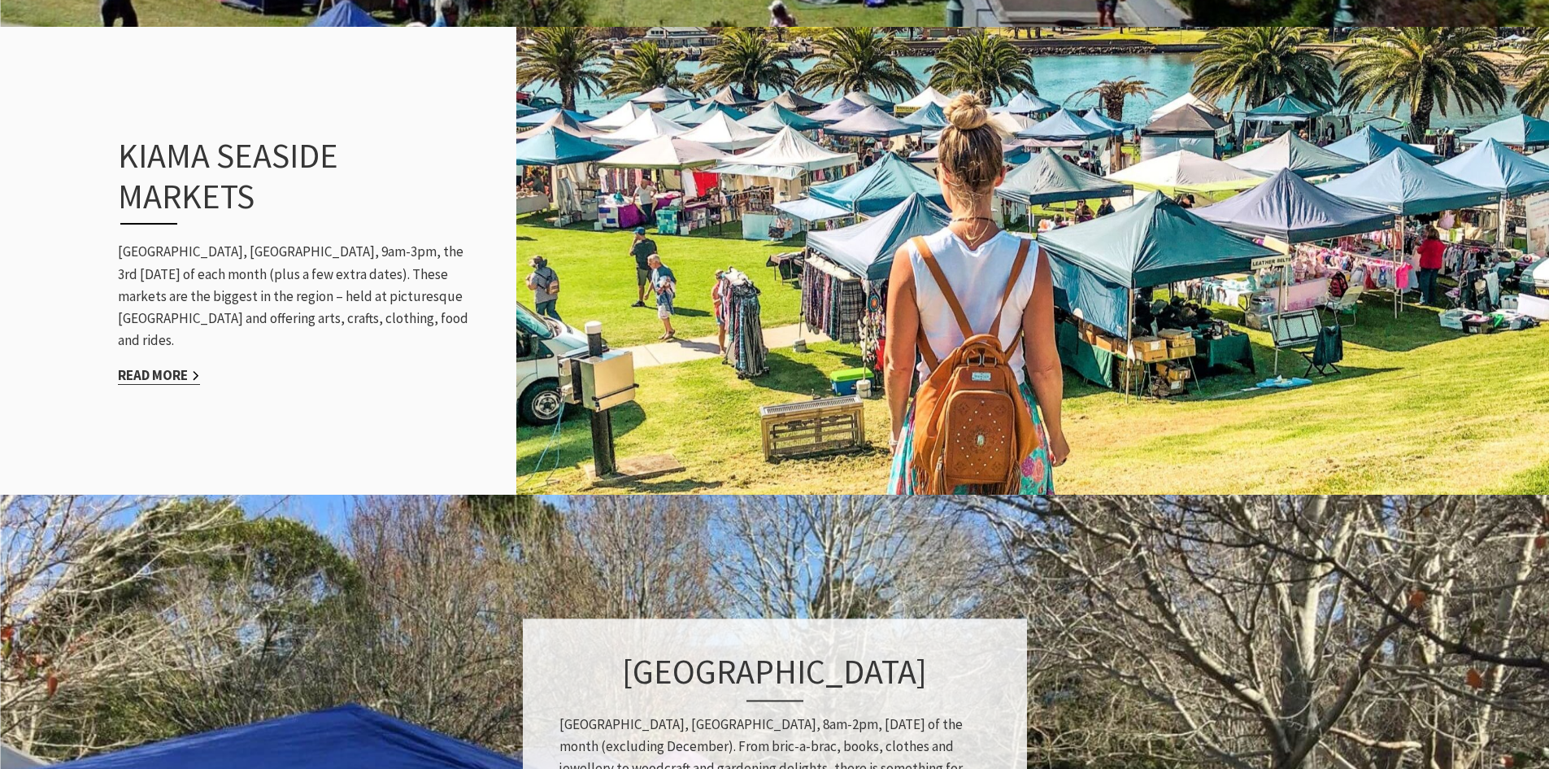
click at [155, 368] on link "Read More" at bounding box center [159, 375] width 82 height 19
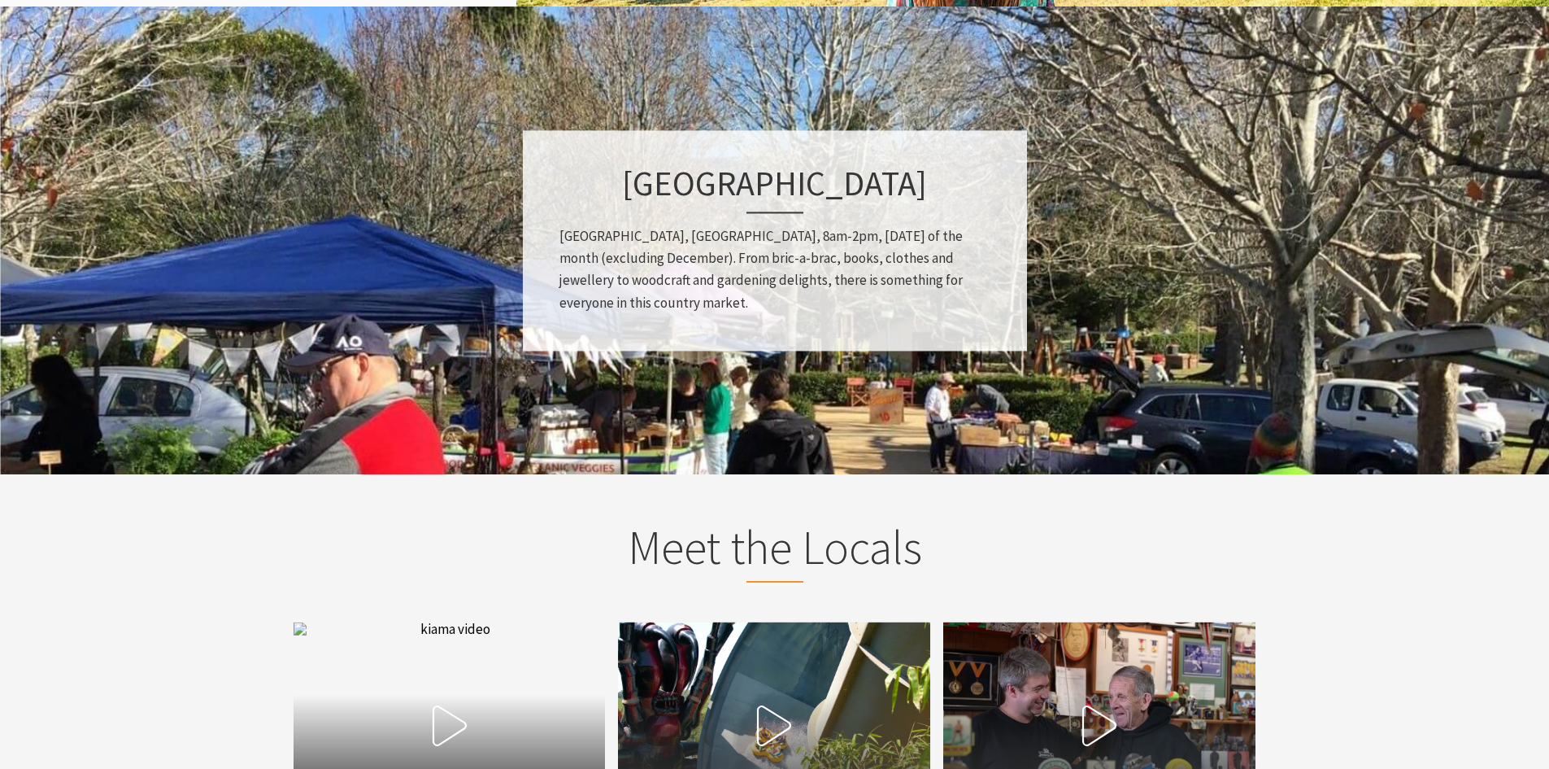
scroll to position [2196, 0]
